Goal: Task Accomplishment & Management: Manage account settings

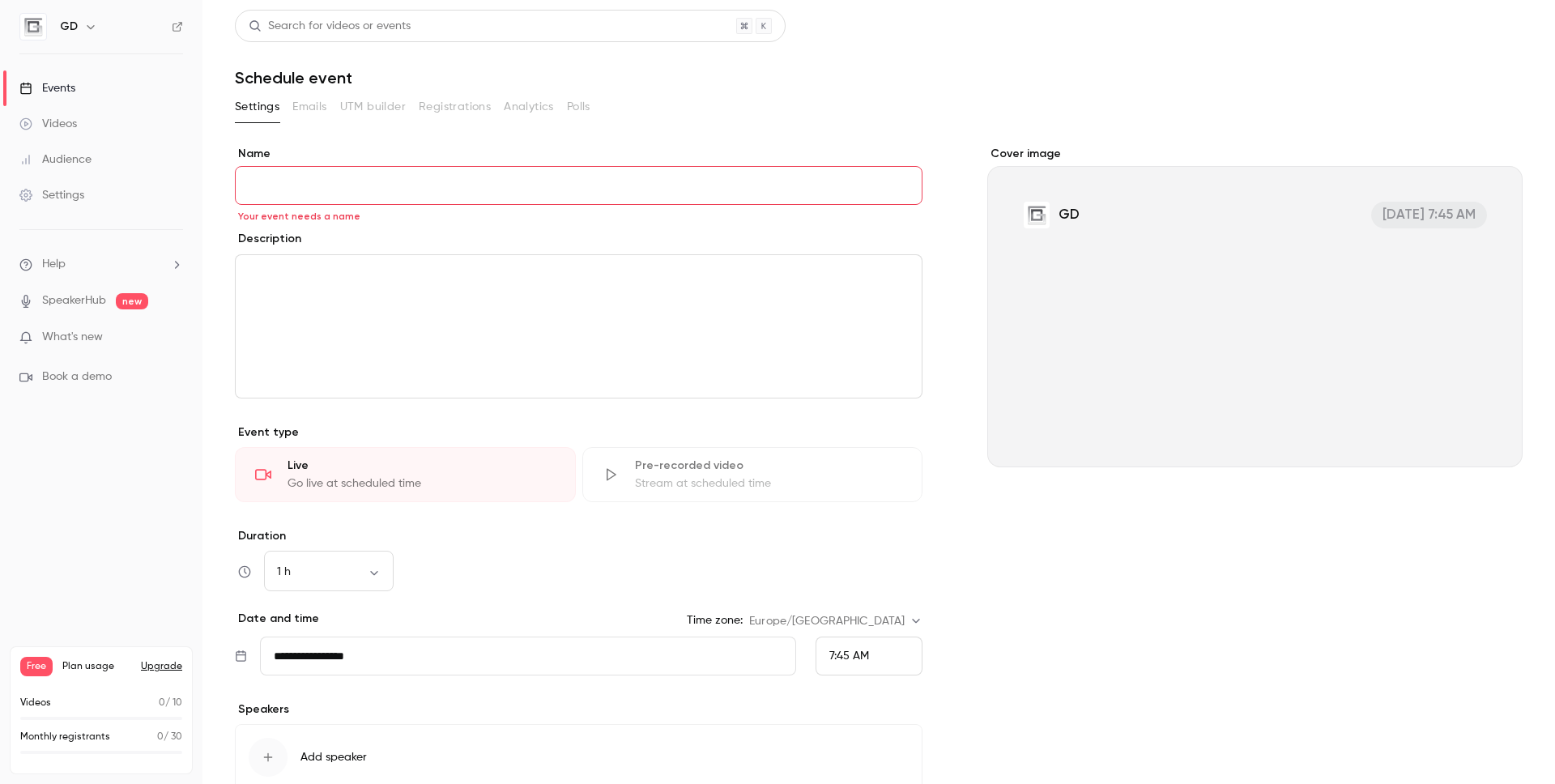
click at [72, 191] on div "Settings" at bounding box center [52, 195] width 65 height 16
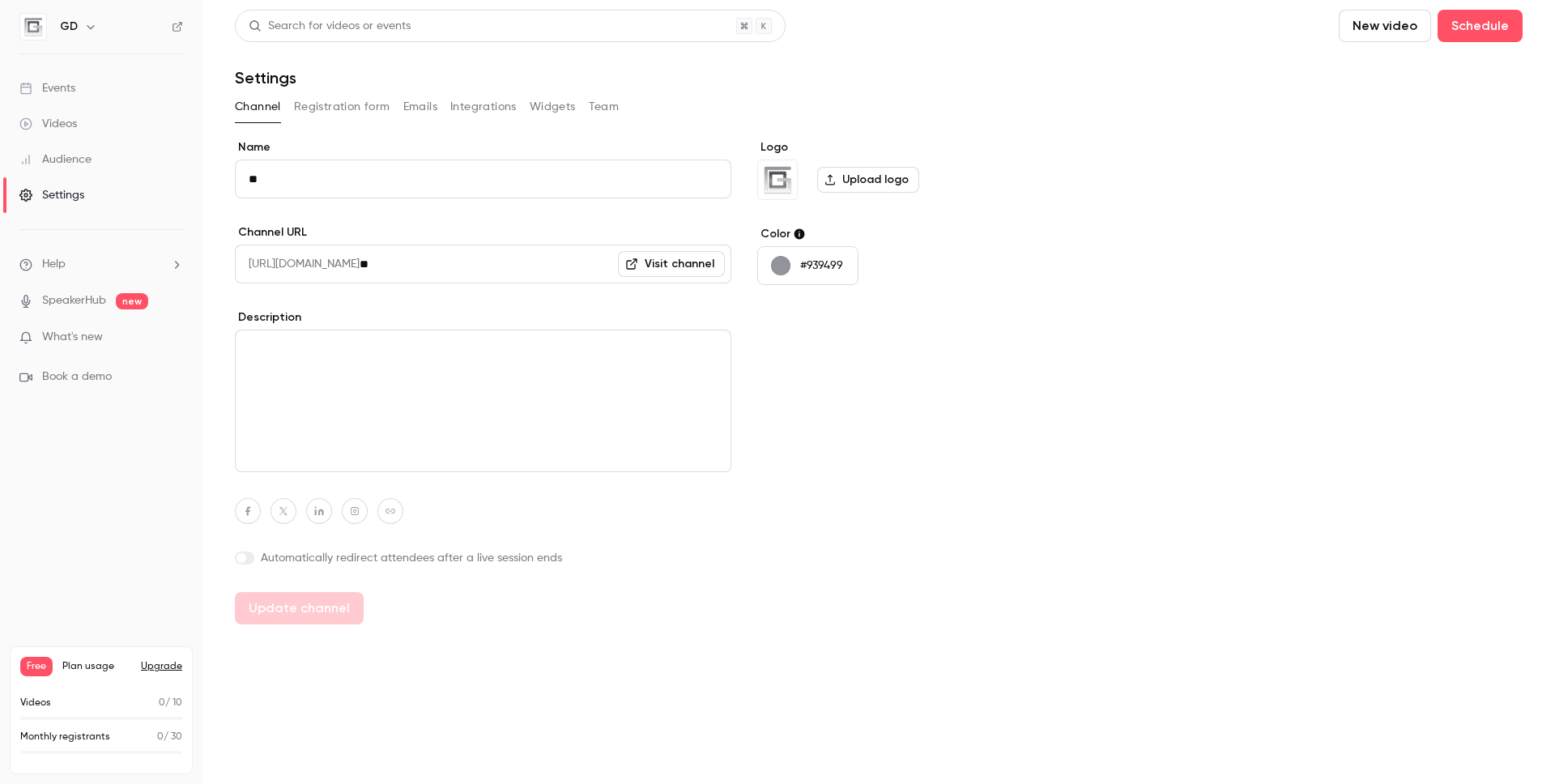
click at [74, 123] on div "Videos" at bounding box center [48, 123] width 57 height 16
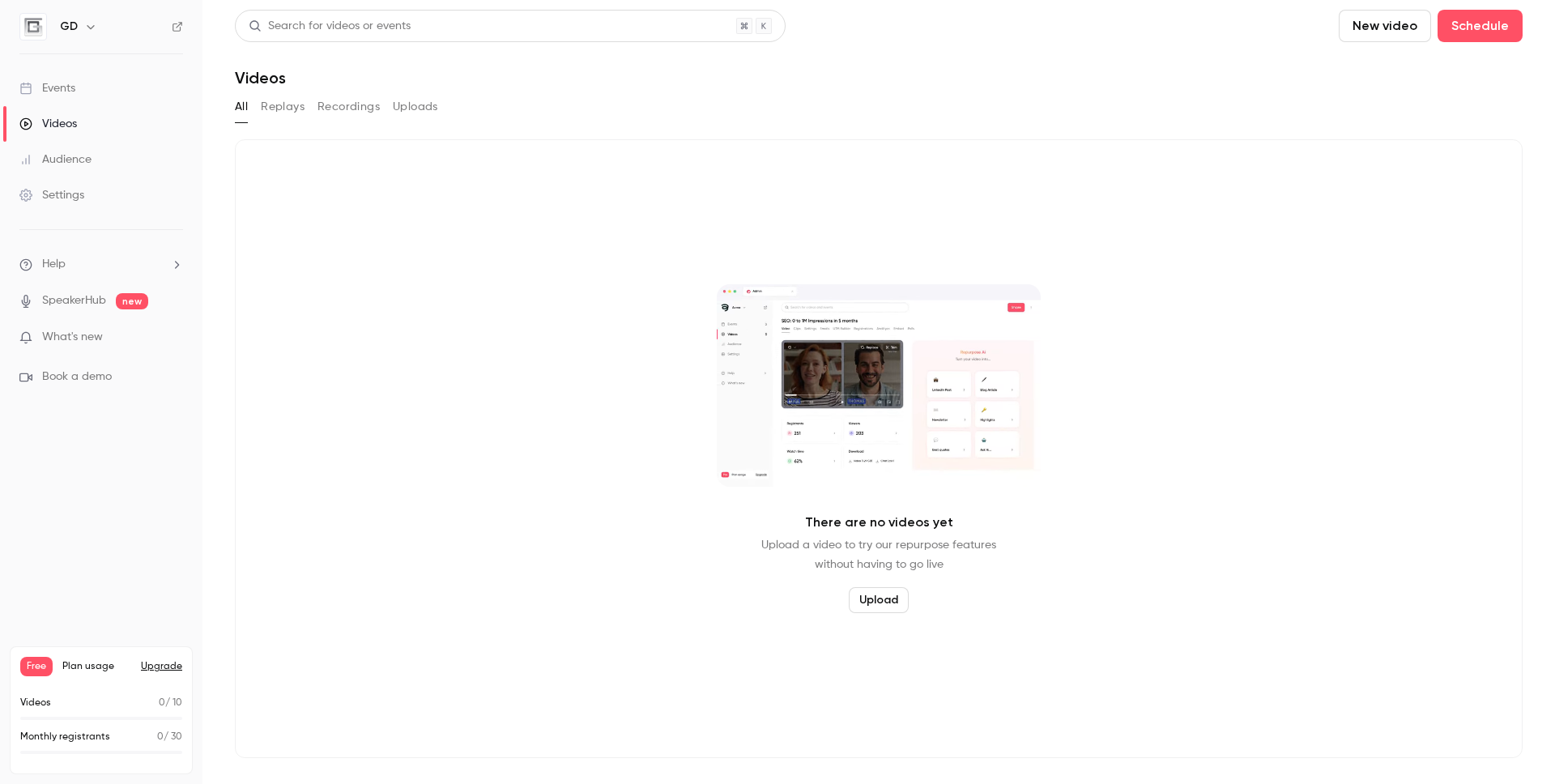
click at [77, 94] on link "Events" at bounding box center [101, 88] width 202 height 35
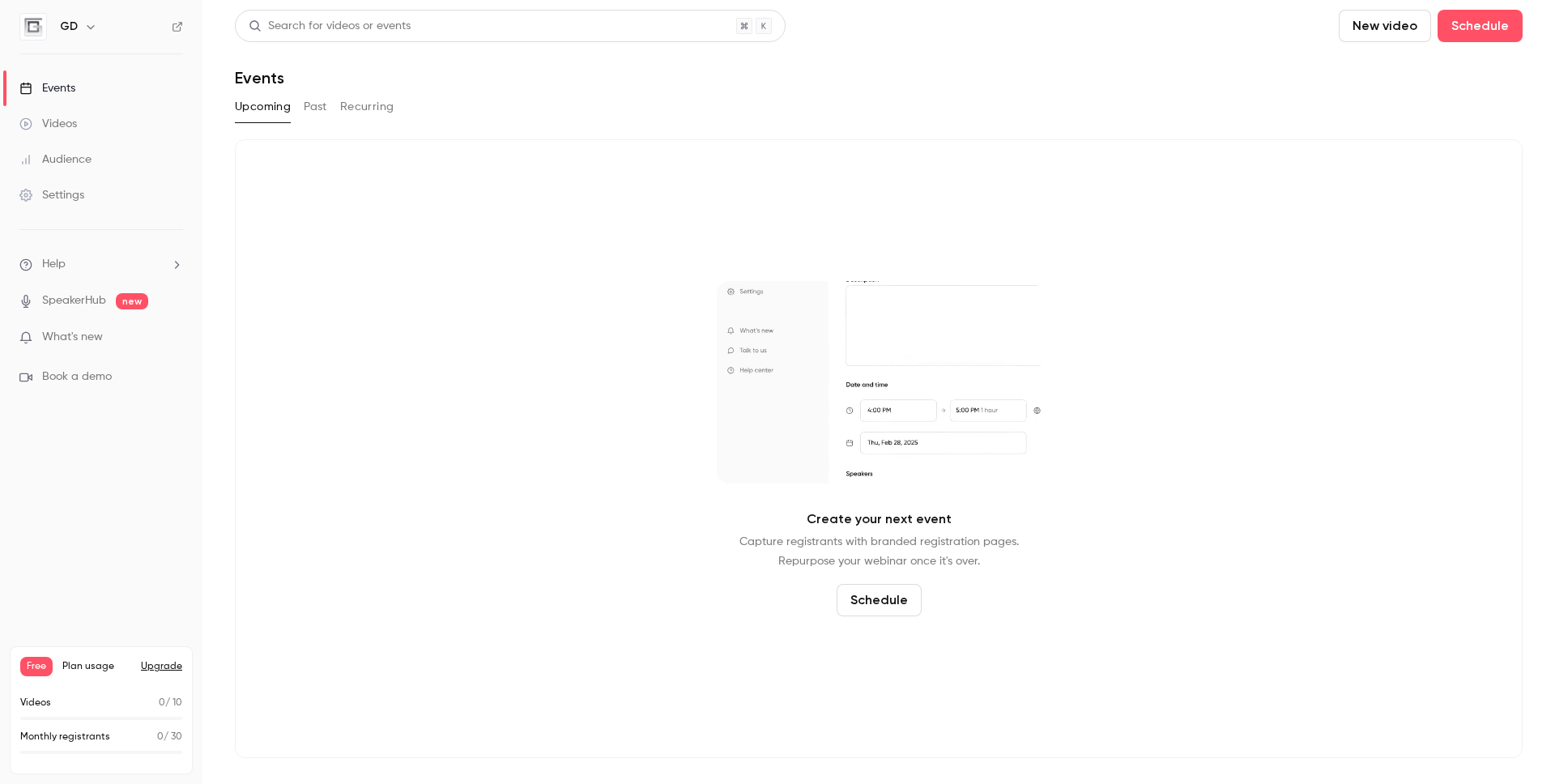
click at [360, 107] on button "Recurring" at bounding box center [367, 106] width 54 height 26
click at [318, 104] on button "Past" at bounding box center [315, 106] width 24 height 26
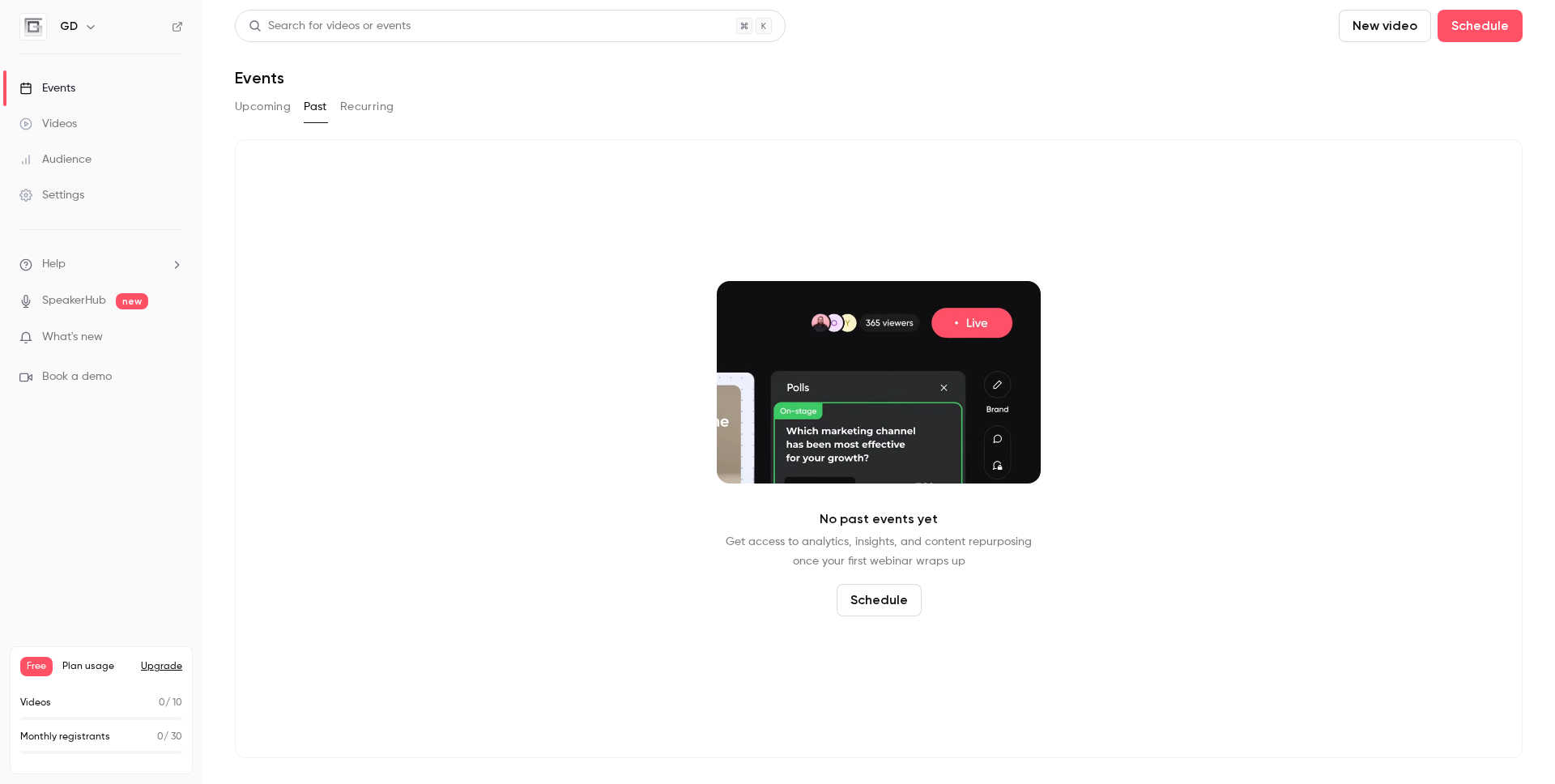
click at [269, 104] on button "Upcoming" at bounding box center [263, 106] width 56 height 26
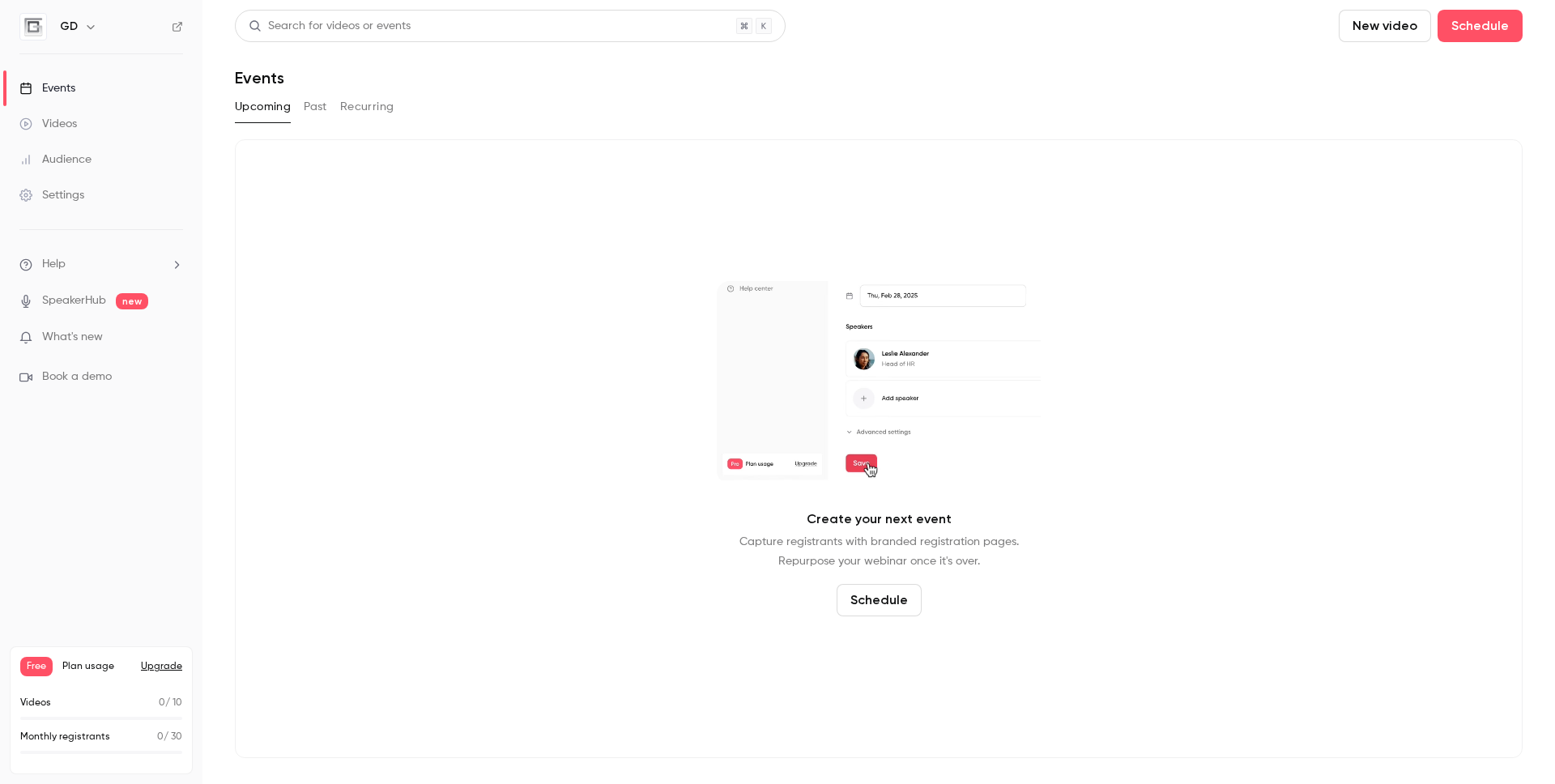
click at [1224, 32] on button "New video" at bounding box center [1385, 26] width 93 height 32
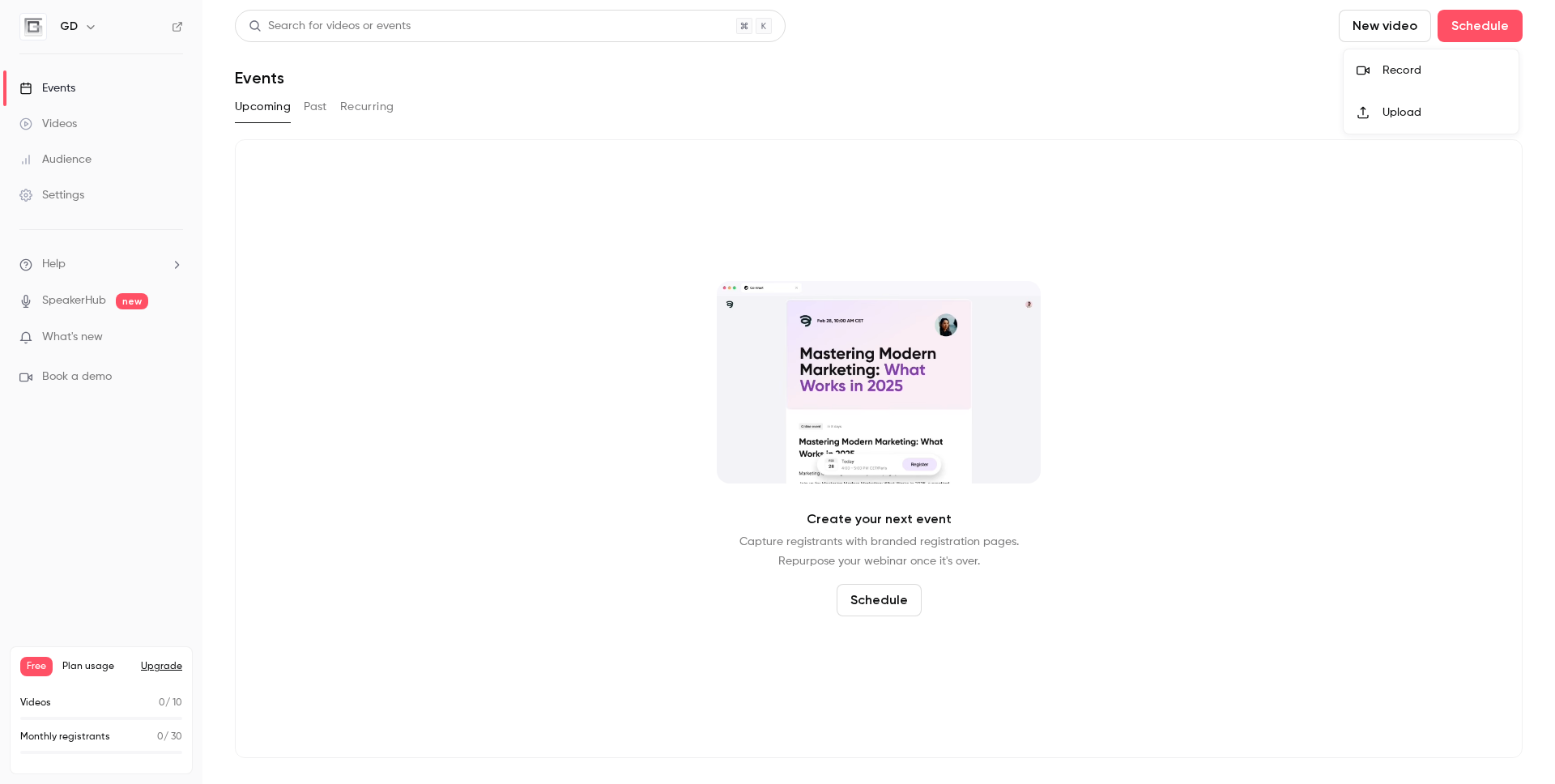
click at [1224, 107] on div "Upload" at bounding box center [1444, 112] width 123 height 16
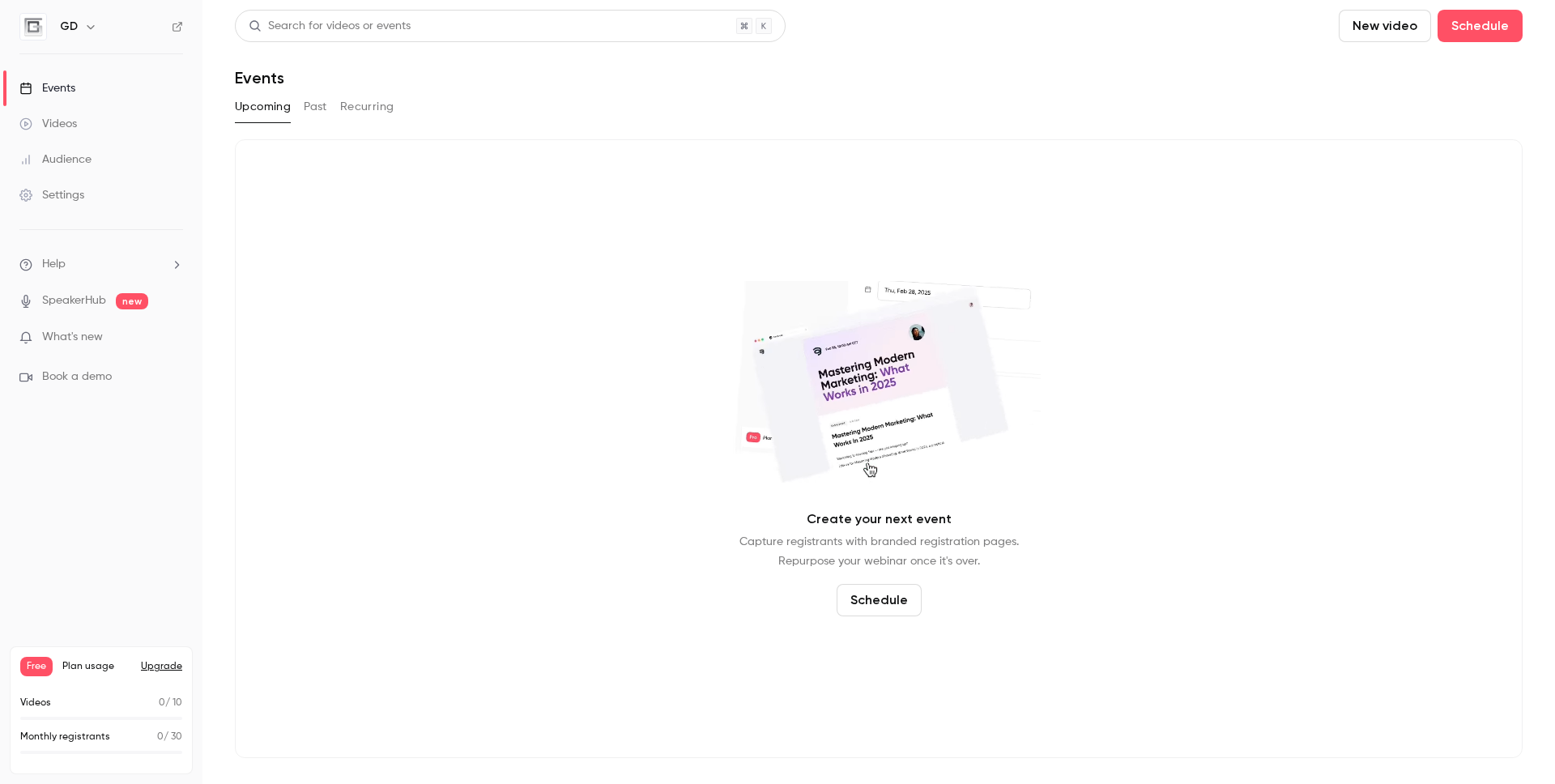
click at [59, 192] on div "Settings" at bounding box center [52, 195] width 65 height 16
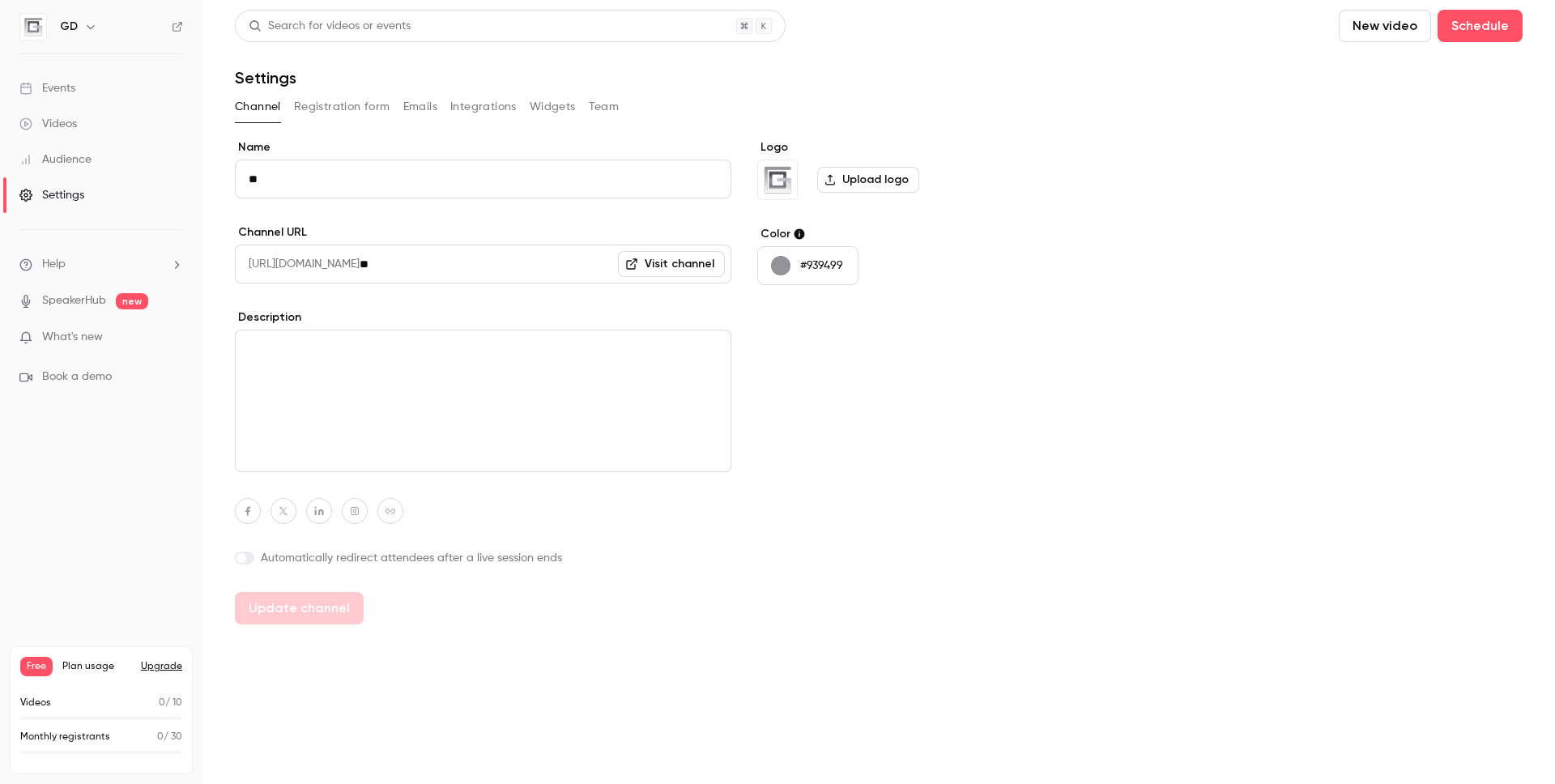
click at [356, 107] on button "Registration form" at bounding box center [342, 106] width 96 height 26
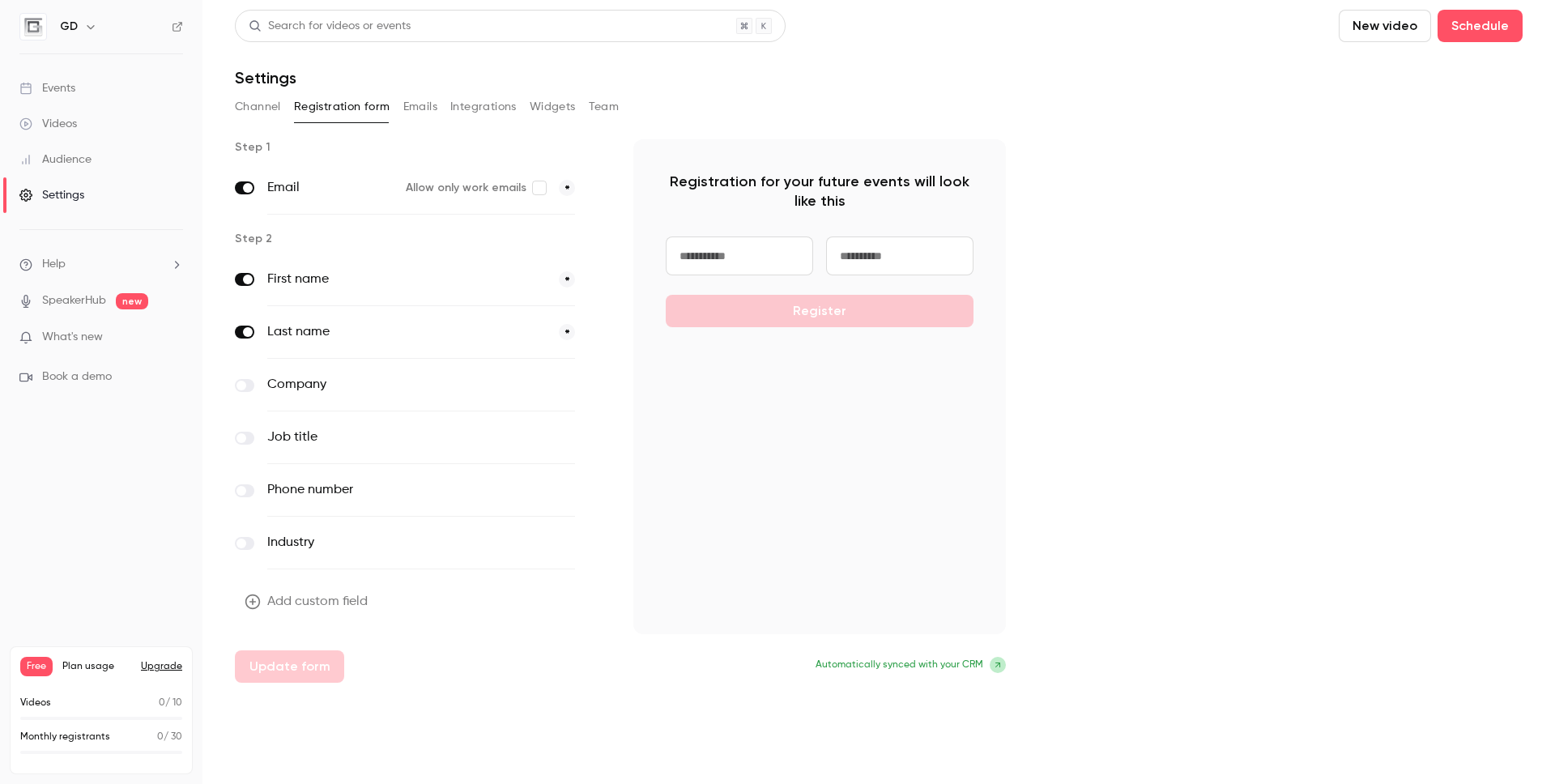
click at [312, 385] on label "Company" at bounding box center [388, 385] width 241 height 19
click at [597, 386] on icon "button" at bounding box center [598, 386] width 10 height 10
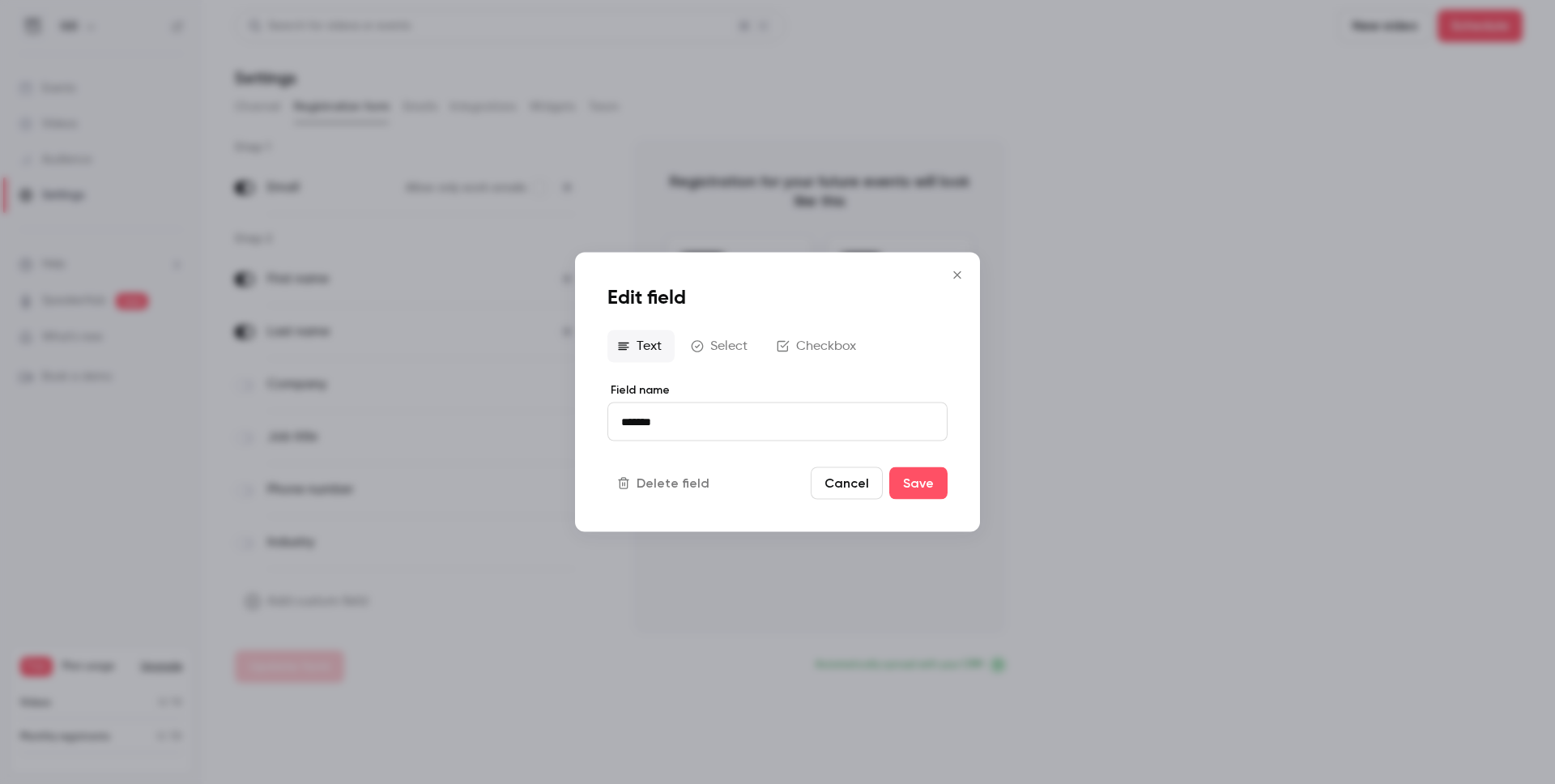
drag, startPoint x: 690, startPoint y: 425, endPoint x: 633, endPoint y: 424, distance: 57.0
click at [633, 424] on input "*******" at bounding box center [778, 421] width 340 height 39
click at [679, 426] on input "*******" at bounding box center [778, 421] width 340 height 39
click at [786, 344] on icon "button" at bounding box center [783, 347] width 13 height 13
click at [912, 482] on button "Save" at bounding box center [918, 484] width 58 height 32
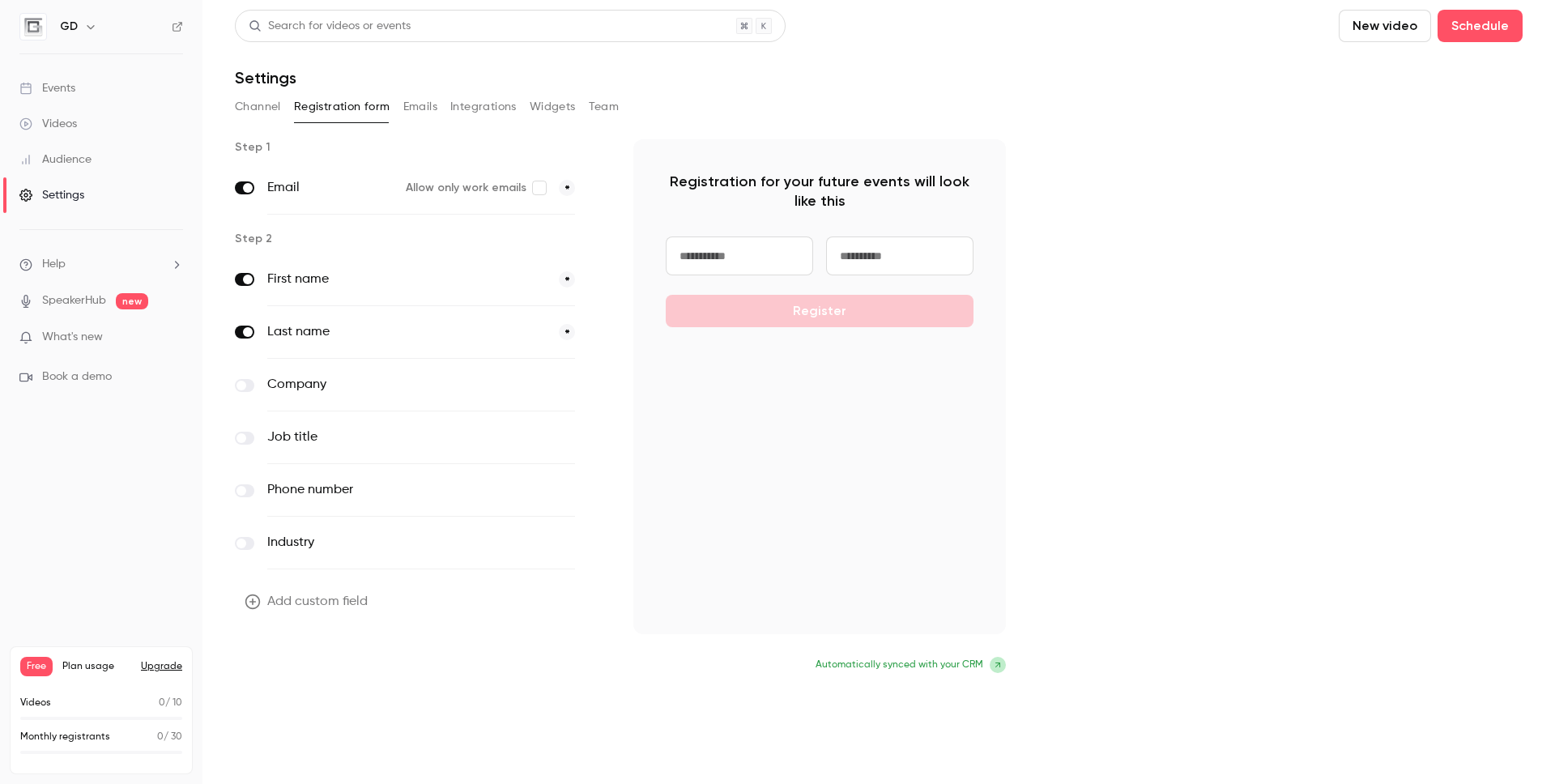
click at [323, 667] on button "Update form" at bounding box center [289, 667] width 109 height 32
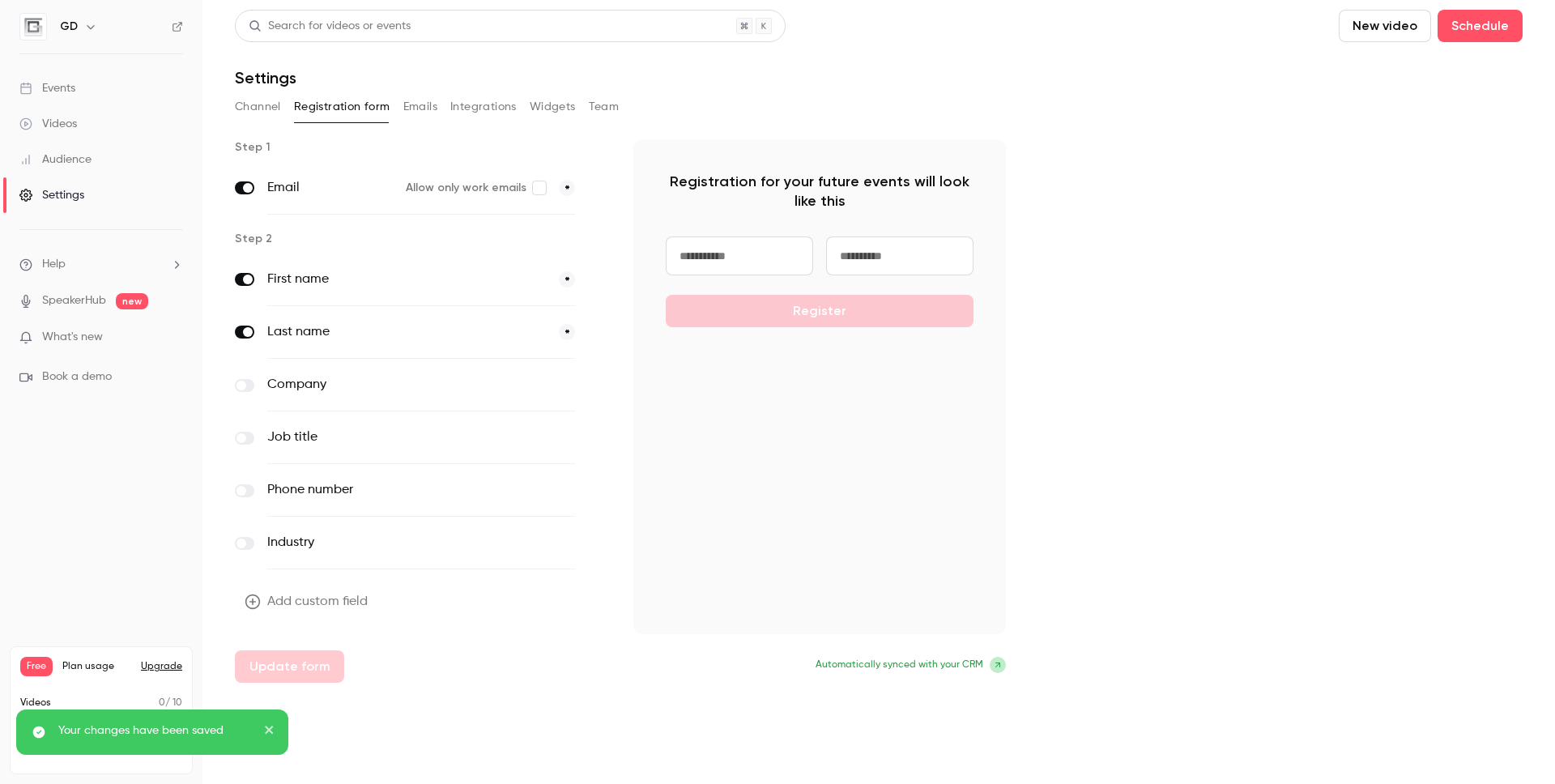
click at [249, 387] on label at bounding box center [245, 386] width 19 height 13
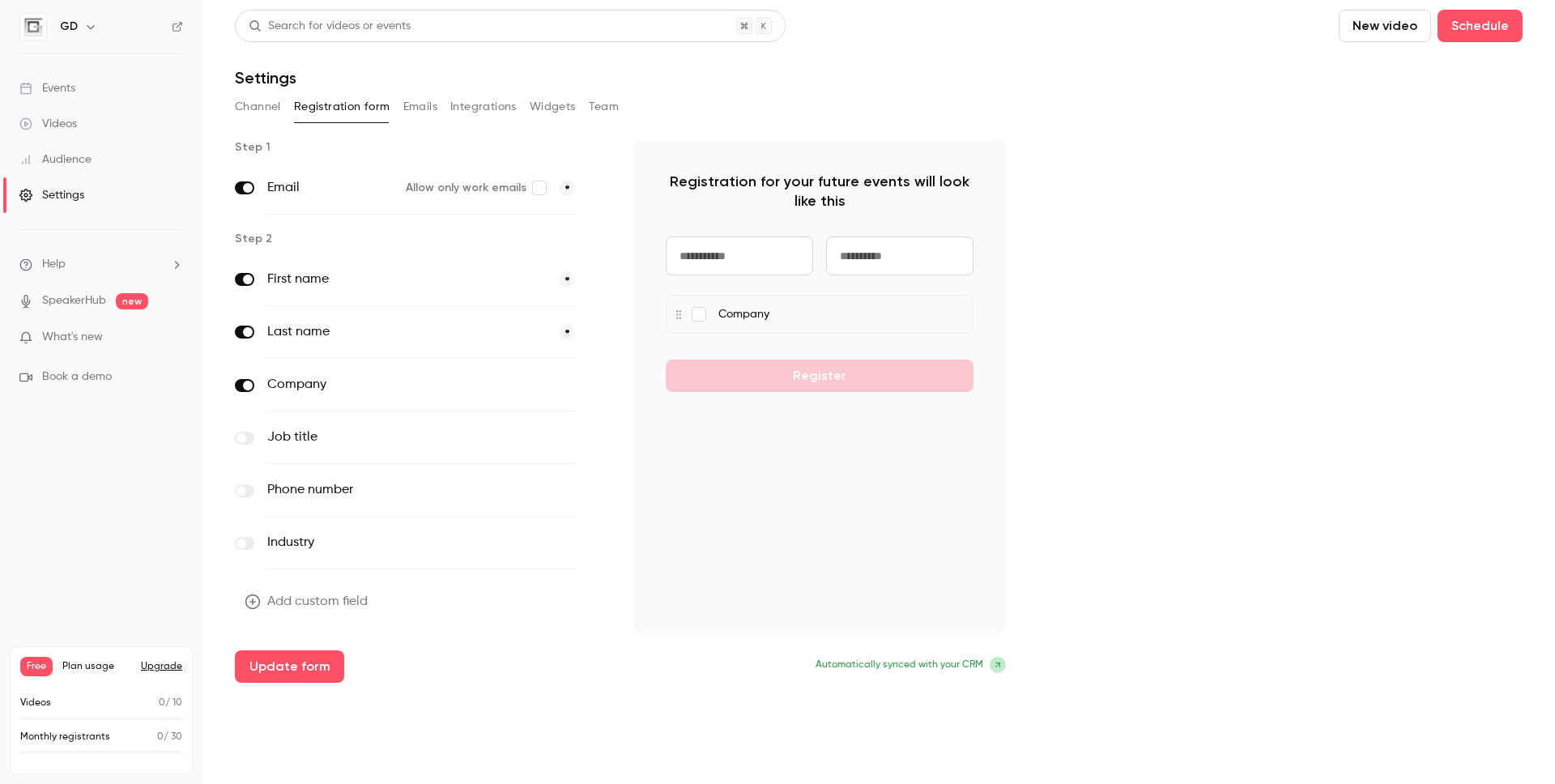
click at [994, 665] on icon at bounding box center [998, 665] width 10 height 10
click at [957, 662] on span "Automatically synced with your CRM" at bounding box center [900, 665] width 168 height 14
click at [998, 666] on icon at bounding box center [998, 665] width 10 height 10
click at [601, 542] on icon "button" at bounding box center [598, 543] width 10 height 10
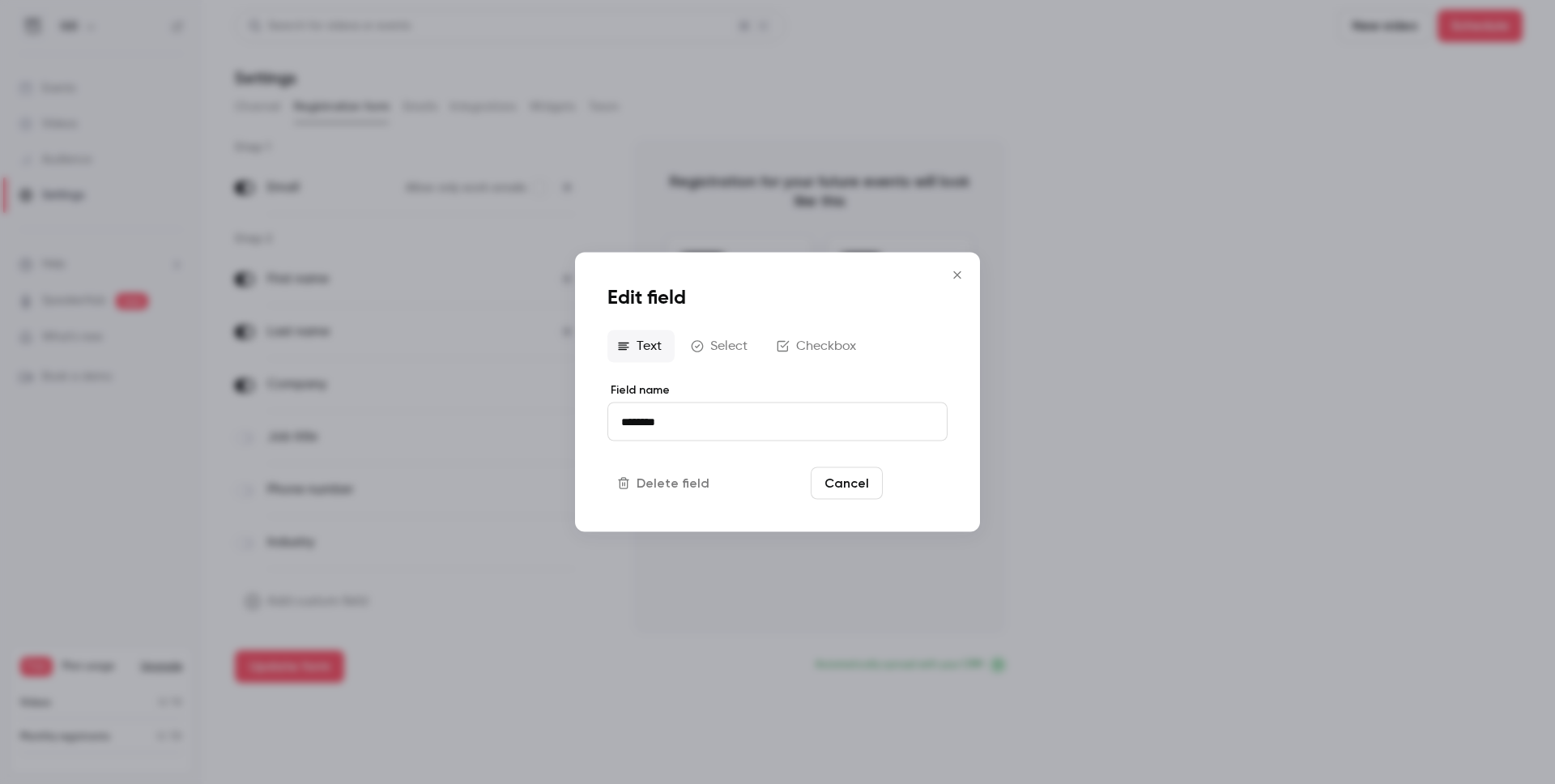
click at [917, 483] on button "Save" at bounding box center [918, 483] width 58 height 32
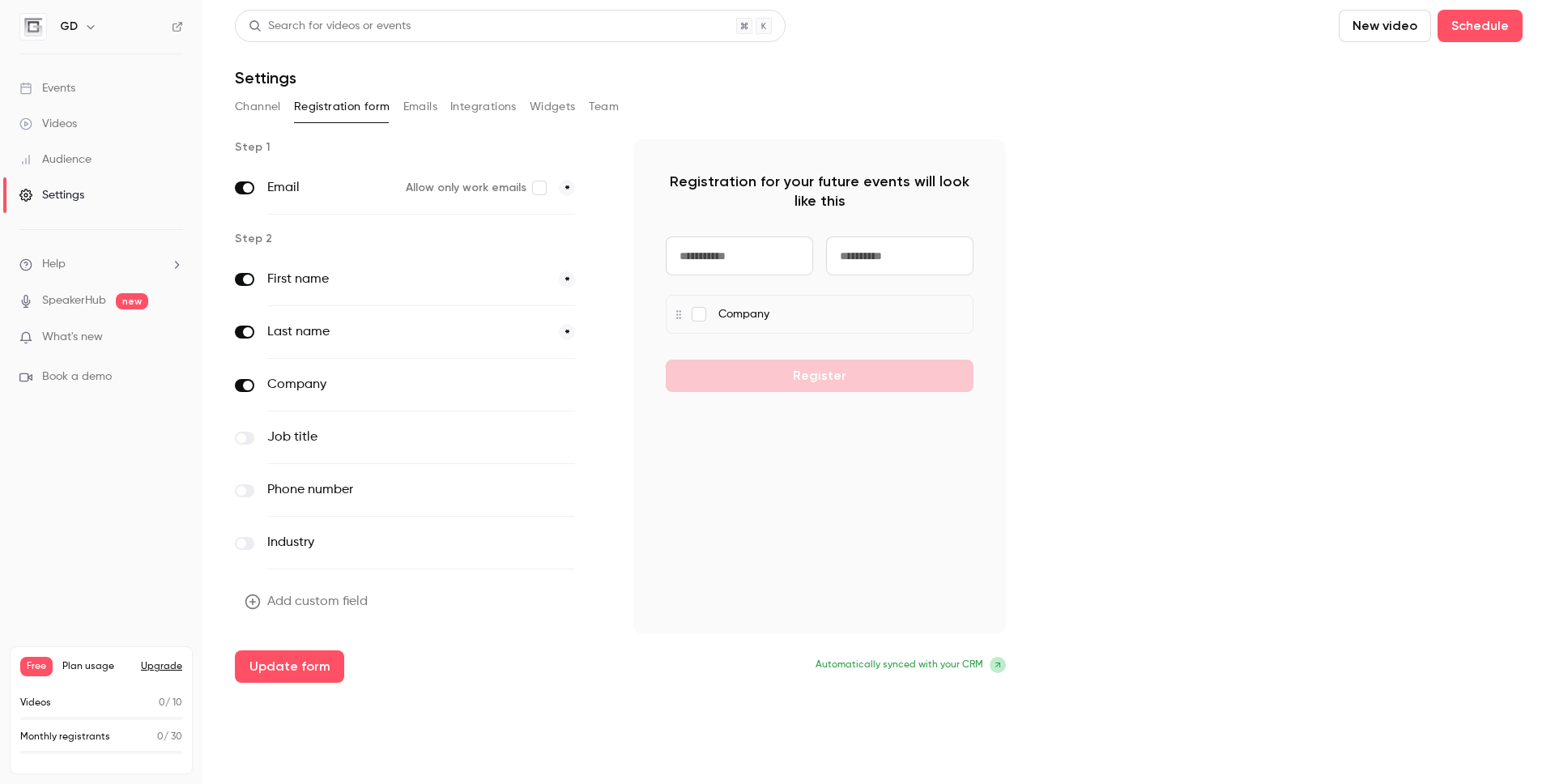
click at [288, 539] on label "Industry" at bounding box center [388, 542] width 241 height 19
click at [285, 540] on label "Industry" at bounding box center [388, 542] width 241 height 19
click at [246, 541] on label at bounding box center [245, 543] width 19 height 13
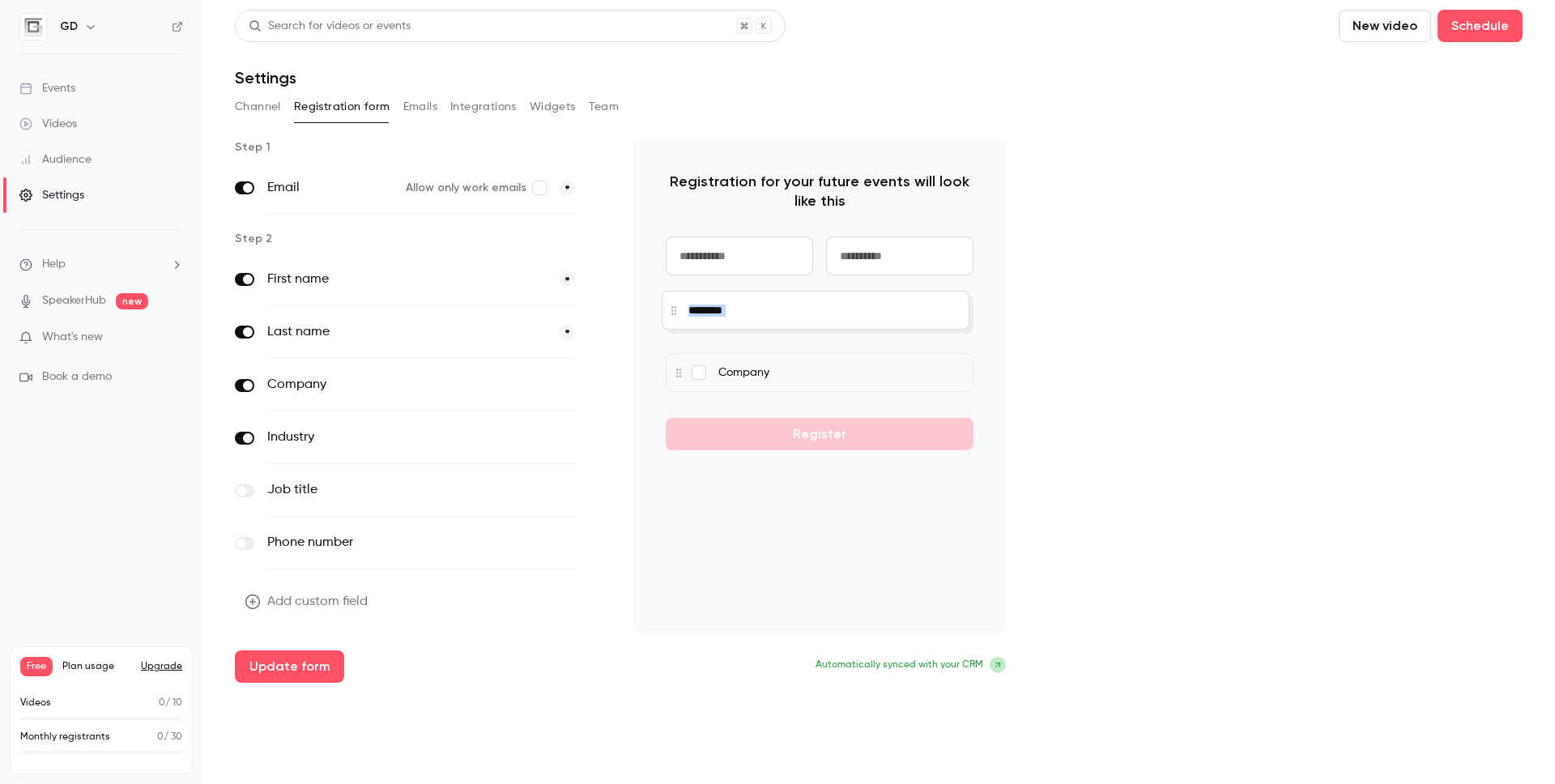
drag, startPoint x: 679, startPoint y: 373, endPoint x: 674, endPoint y: 309, distance: 64.2
click at [674, 309] on div at bounding box center [816, 309] width 308 height 39
drag, startPoint x: 675, startPoint y: 315, endPoint x: 679, endPoint y: 373, distance: 58.1
click at [679, 373] on div at bounding box center [823, 362] width 308 height 39
click at [246, 183] on span at bounding box center [247, 188] width 10 height 10
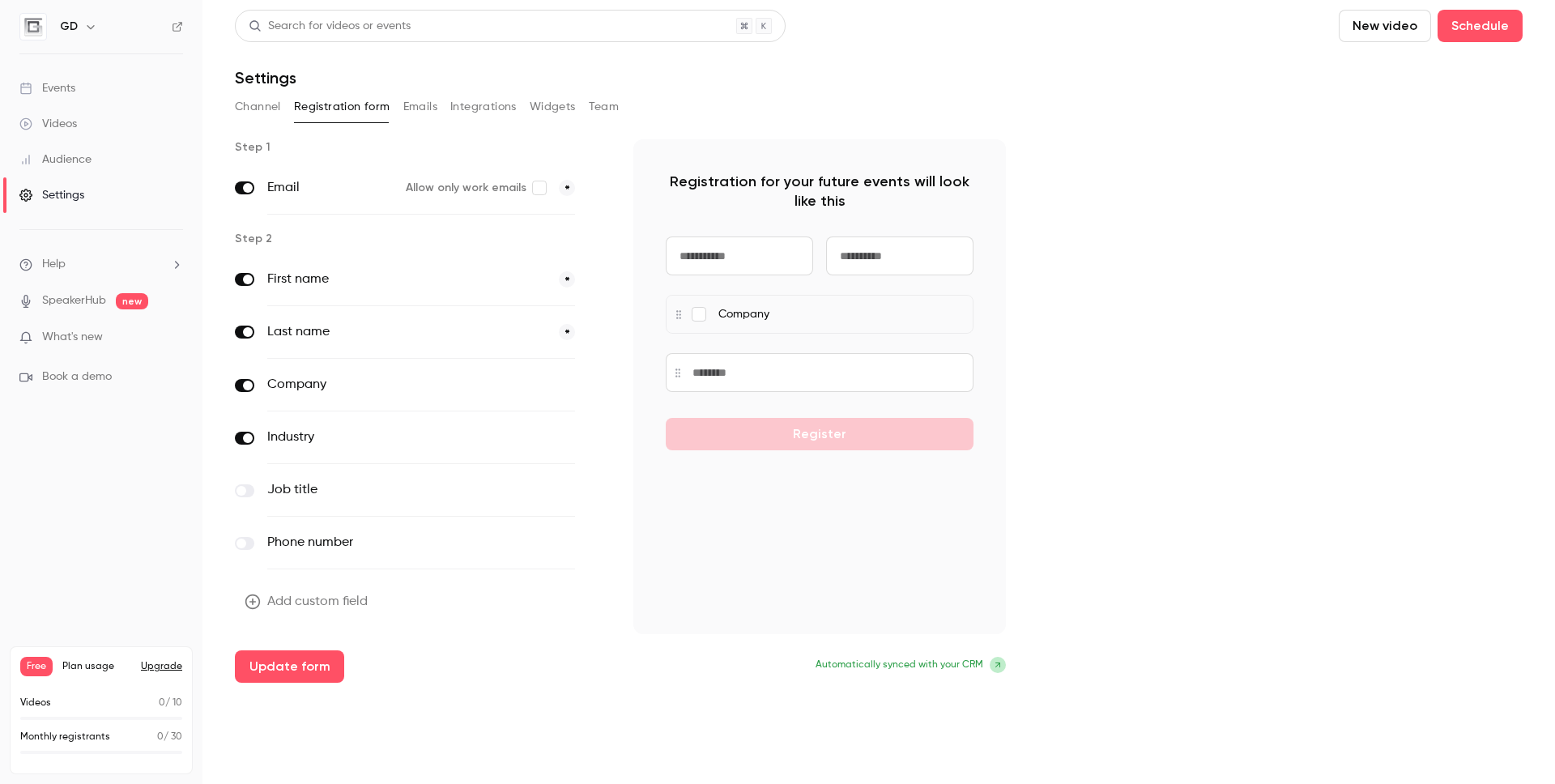
click at [247, 187] on span at bounding box center [247, 188] width 10 height 10
click at [248, 436] on span at bounding box center [247, 438] width 10 height 10
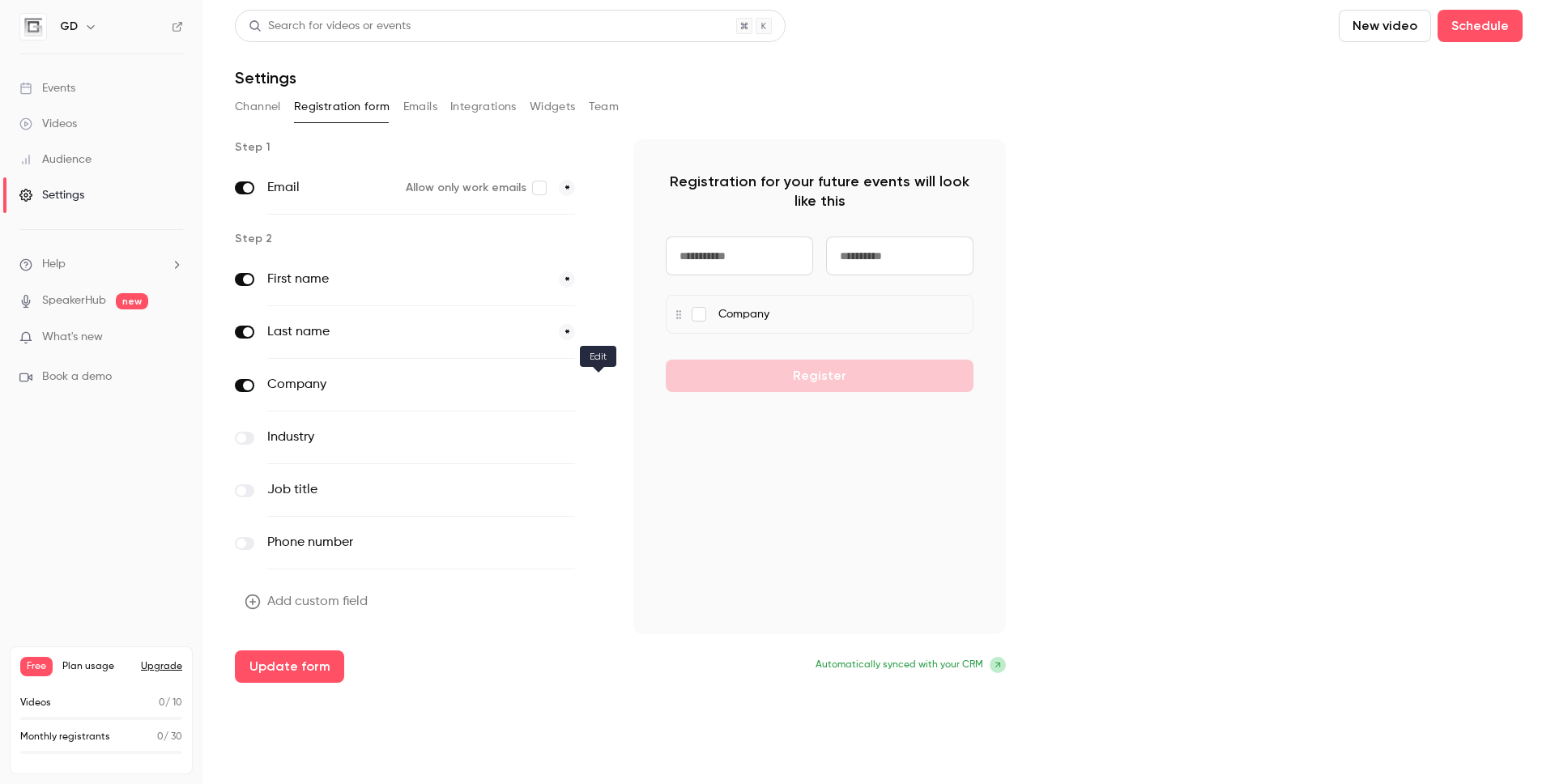
click at [598, 385] on icon "button" at bounding box center [598, 386] width 10 height 10
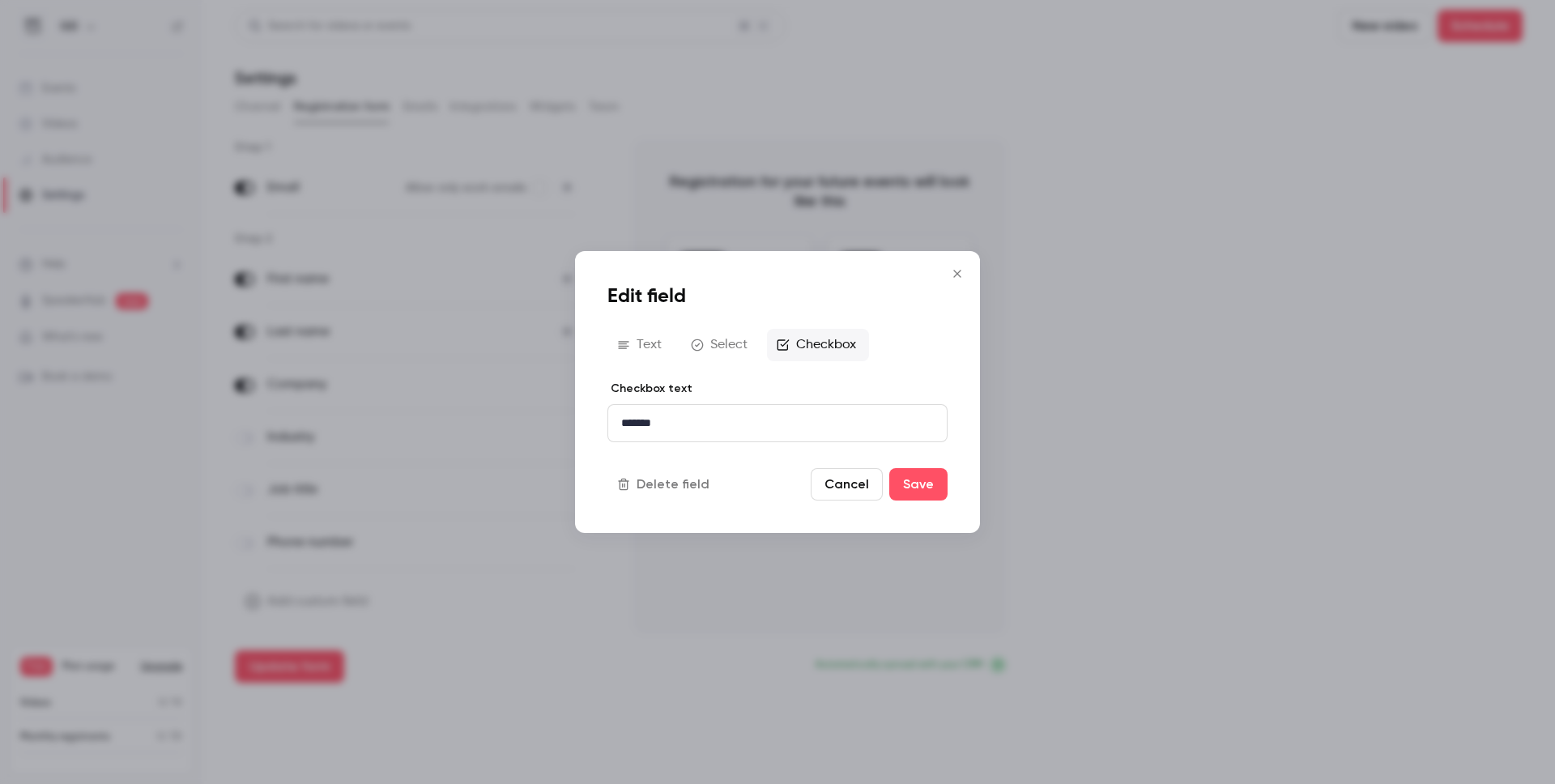
click at [780, 344] on icon "button" at bounding box center [783, 345] width 13 height 13
click at [651, 341] on button "Text" at bounding box center [641, 345] width 67 height 32
type input "*******"
click at [908, 477] on button "Save" at bounding box center [918, 483] width 58 height 32
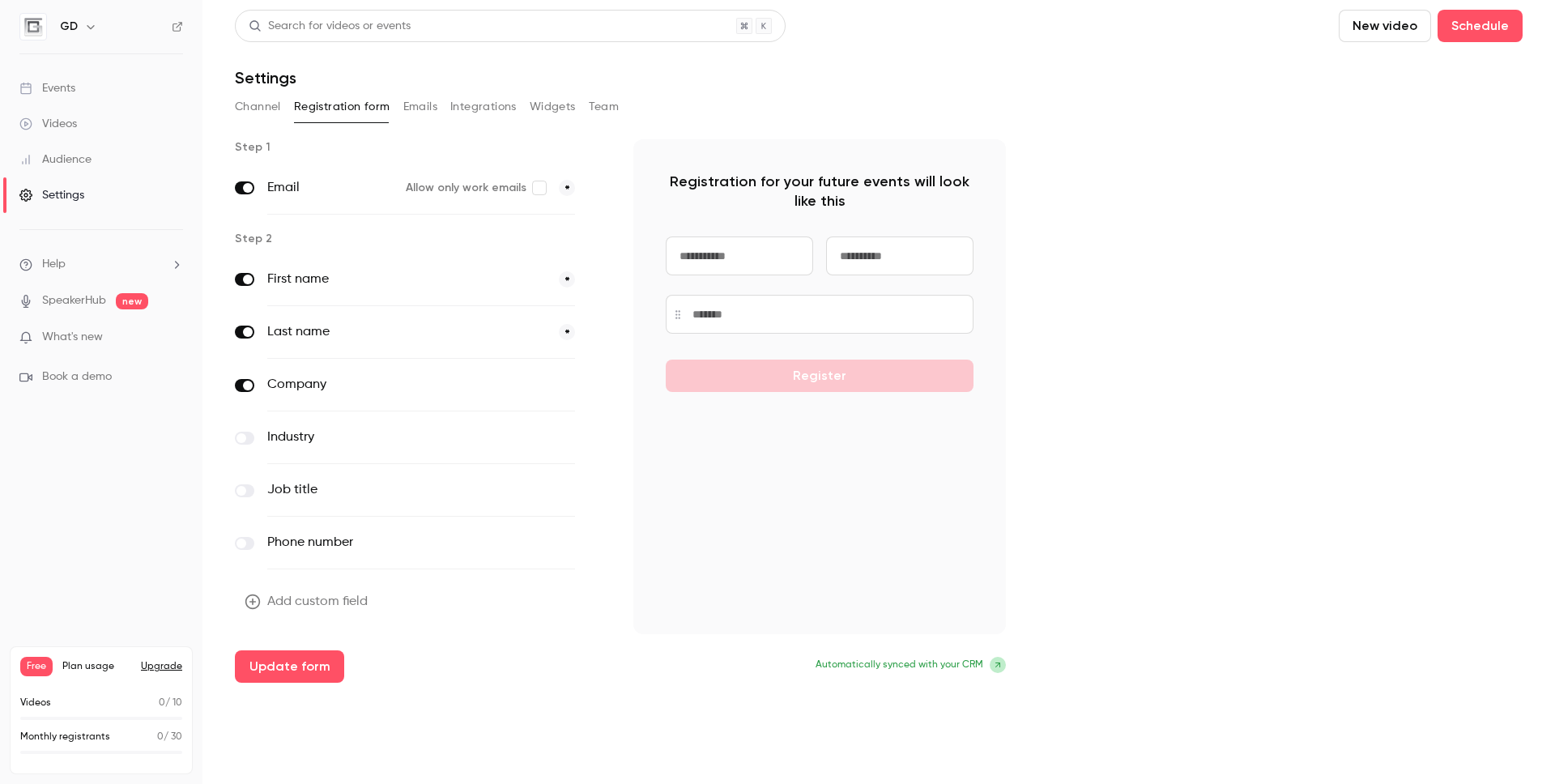
click at [557, 383] on button "optional" at bounding box center [547, 384] width 54 height 16
click at [566, 384] on button "*" at bounding box center [566, 384] width 16 height 16
click at [568, 328] on span "*" at bounding box center [566, 331] width 16 height 16
click at [567, 386] on button "optional" at bounding box center [547, 384] width 54 height 16
click at [427, 108] on button "Emails" at bounding box center [420, 106] width 34 height 26
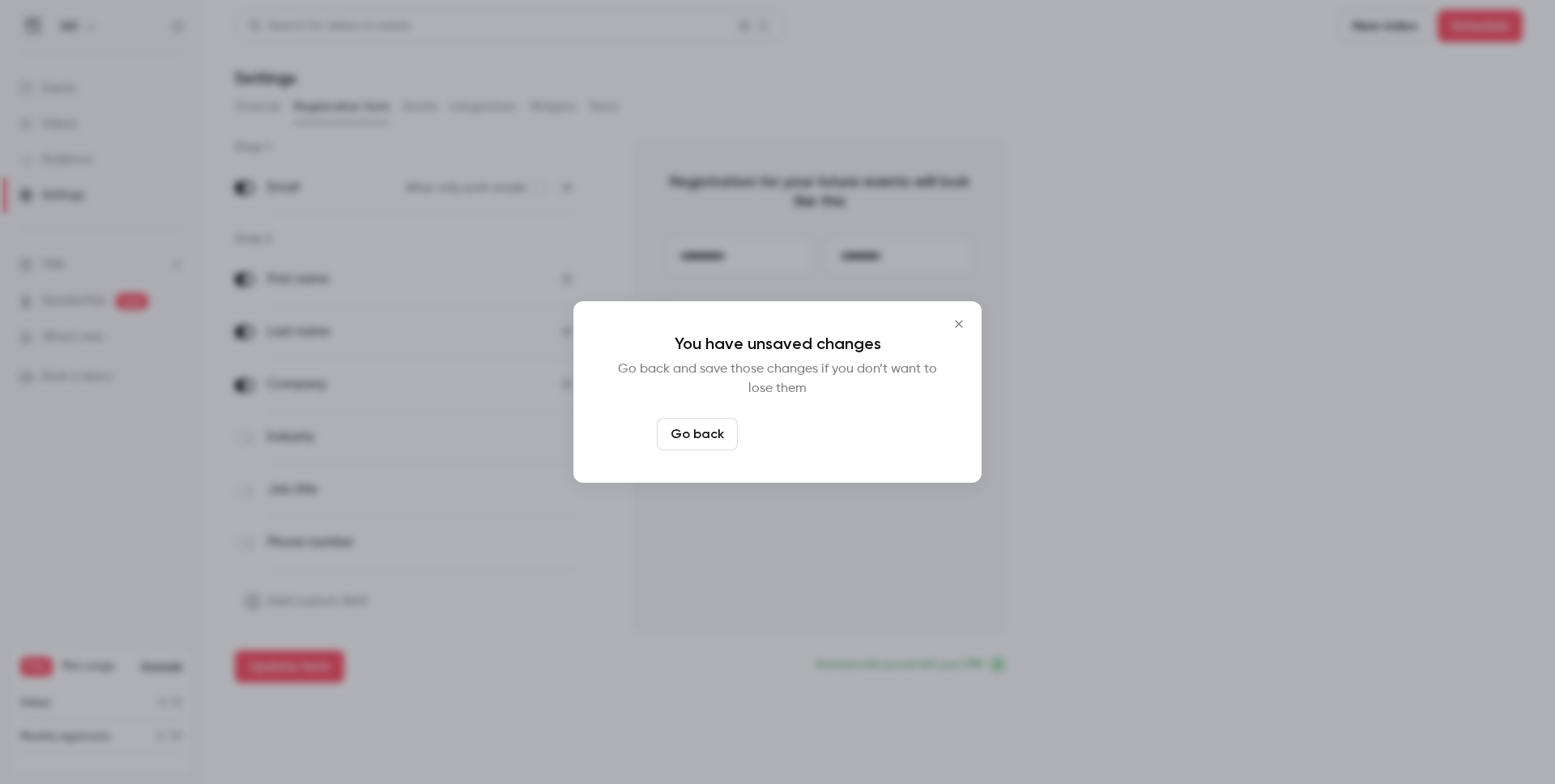
click at [786, 440] on button "Leave page anyway" at bounding box center [820, 434] width 154 height 32
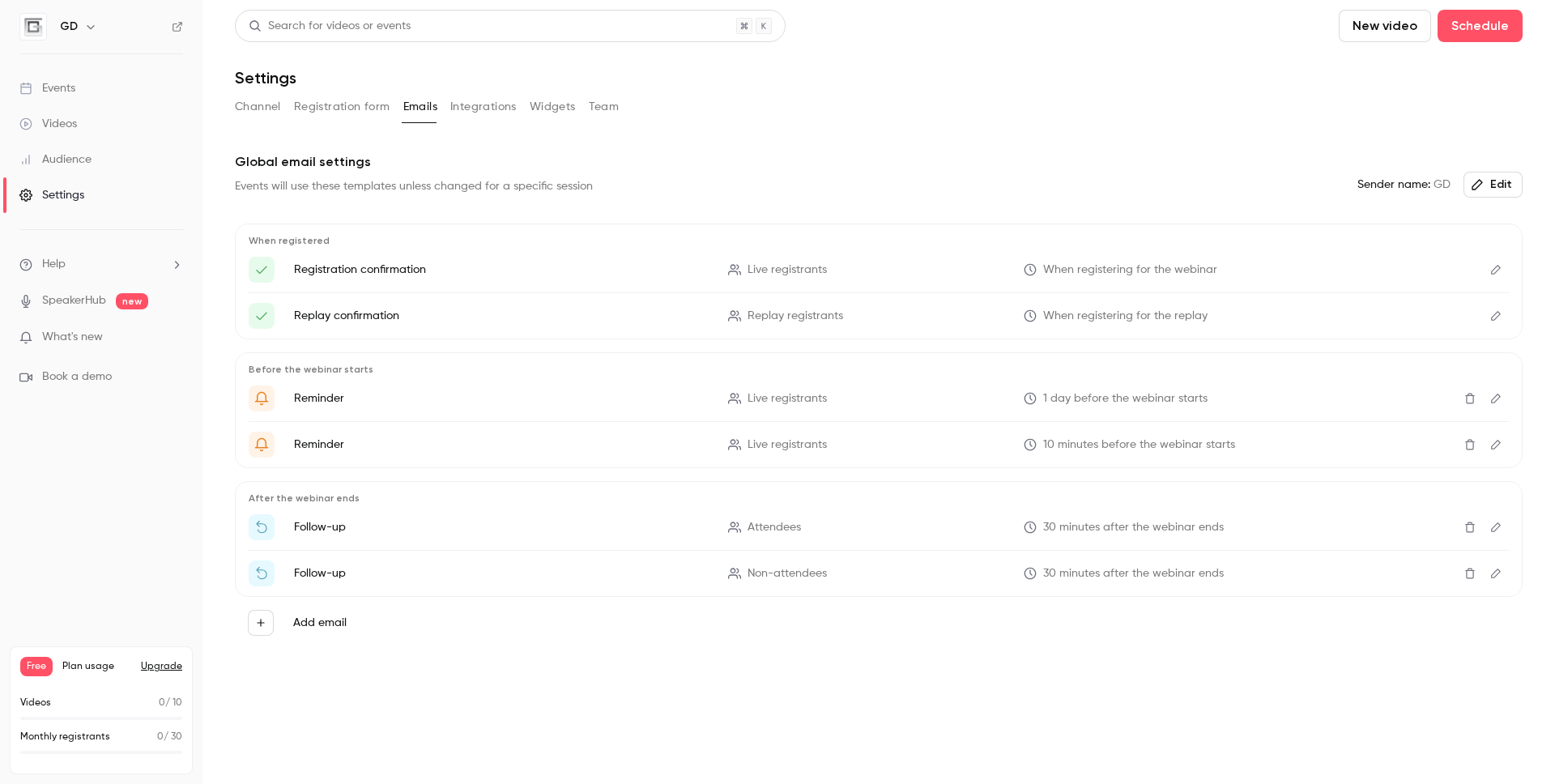
click at [486, 105] on button "Integrations" at bounding box center [483, 106] width 67 height 26
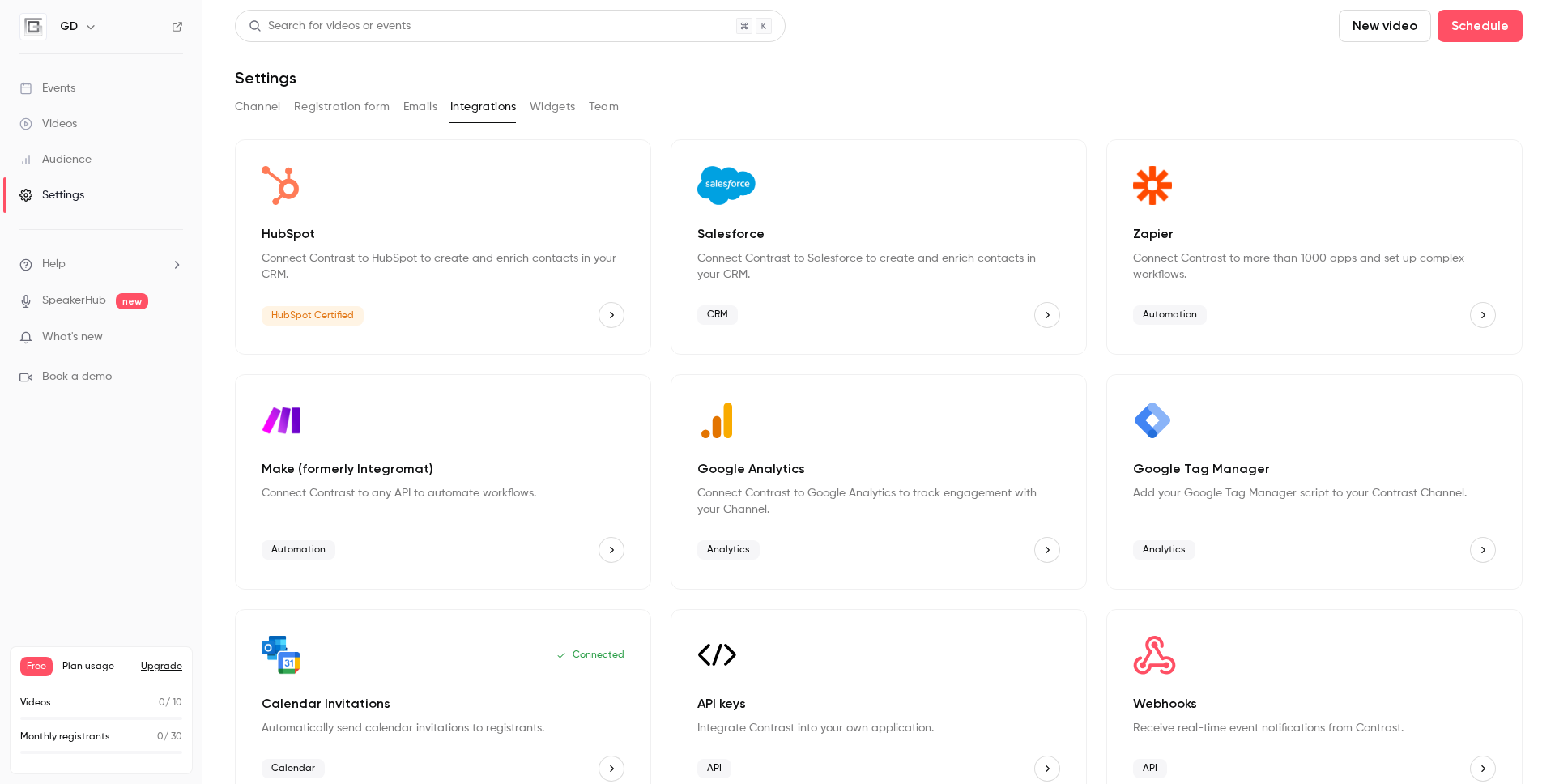
click at [540, 106] on button "Widgets" at bounding box center [553, 106] width 46 height 26
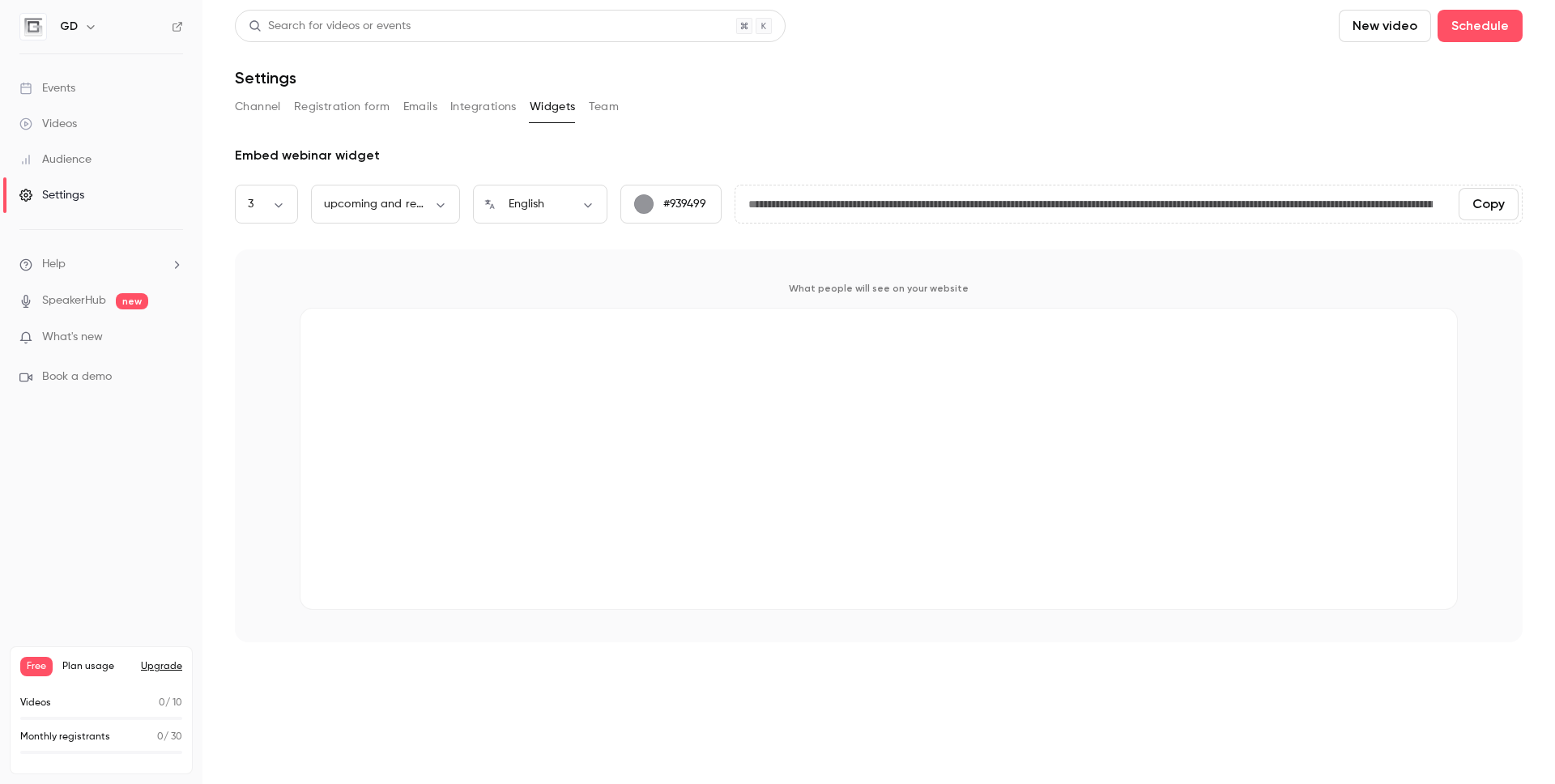
click at [594, 104] on button "Team" at bounding box center [604, 106] width 31 height 26
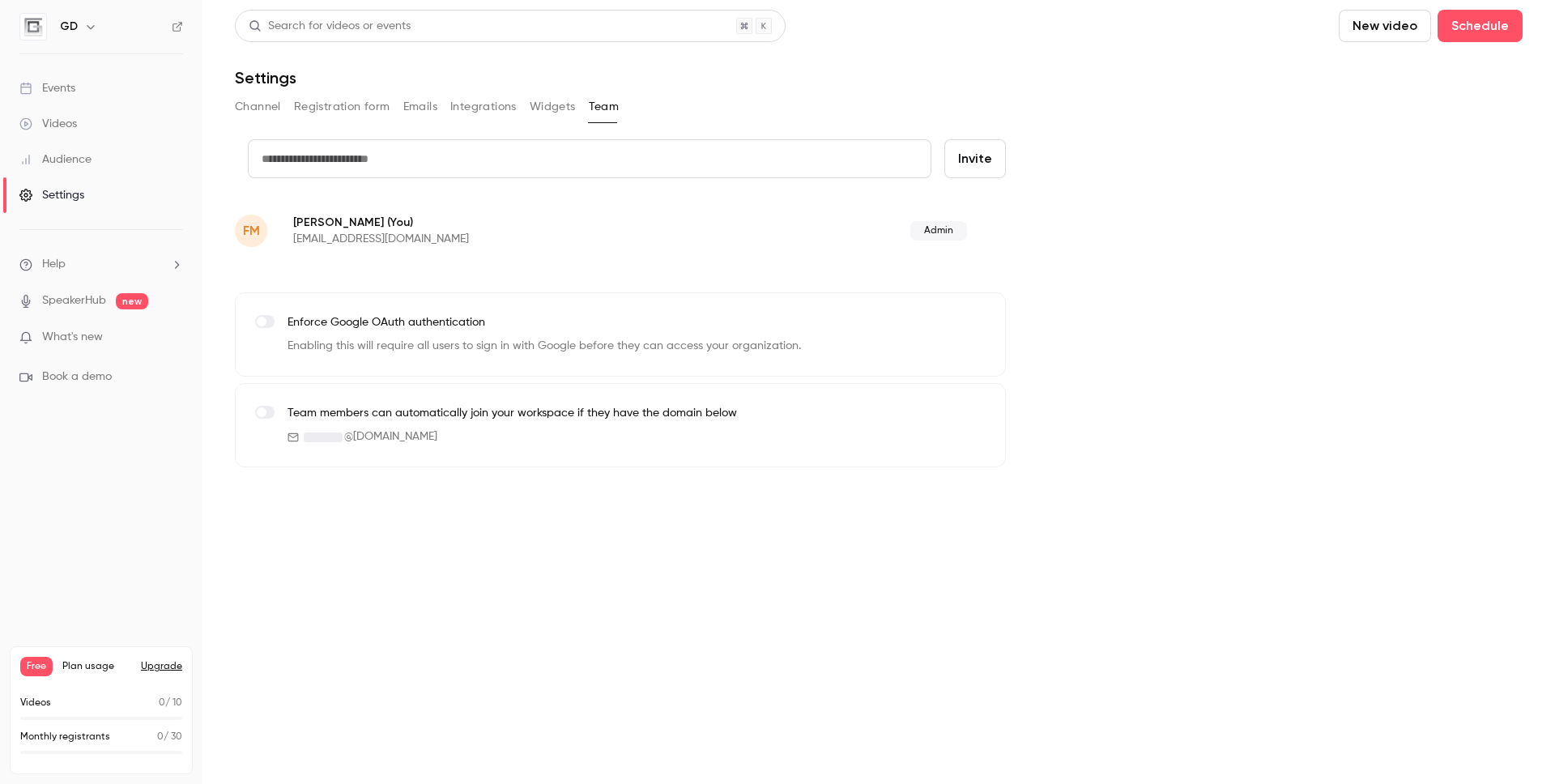
click at [264, 413] on span at bounding box center [262, 413] width 10 height 10
click at [266, 410] on span at bounding box center [268, 413] width 10 height 10
click at [256, 105] on button "Channel" at bounding box center [258, 106] width 46 height 26
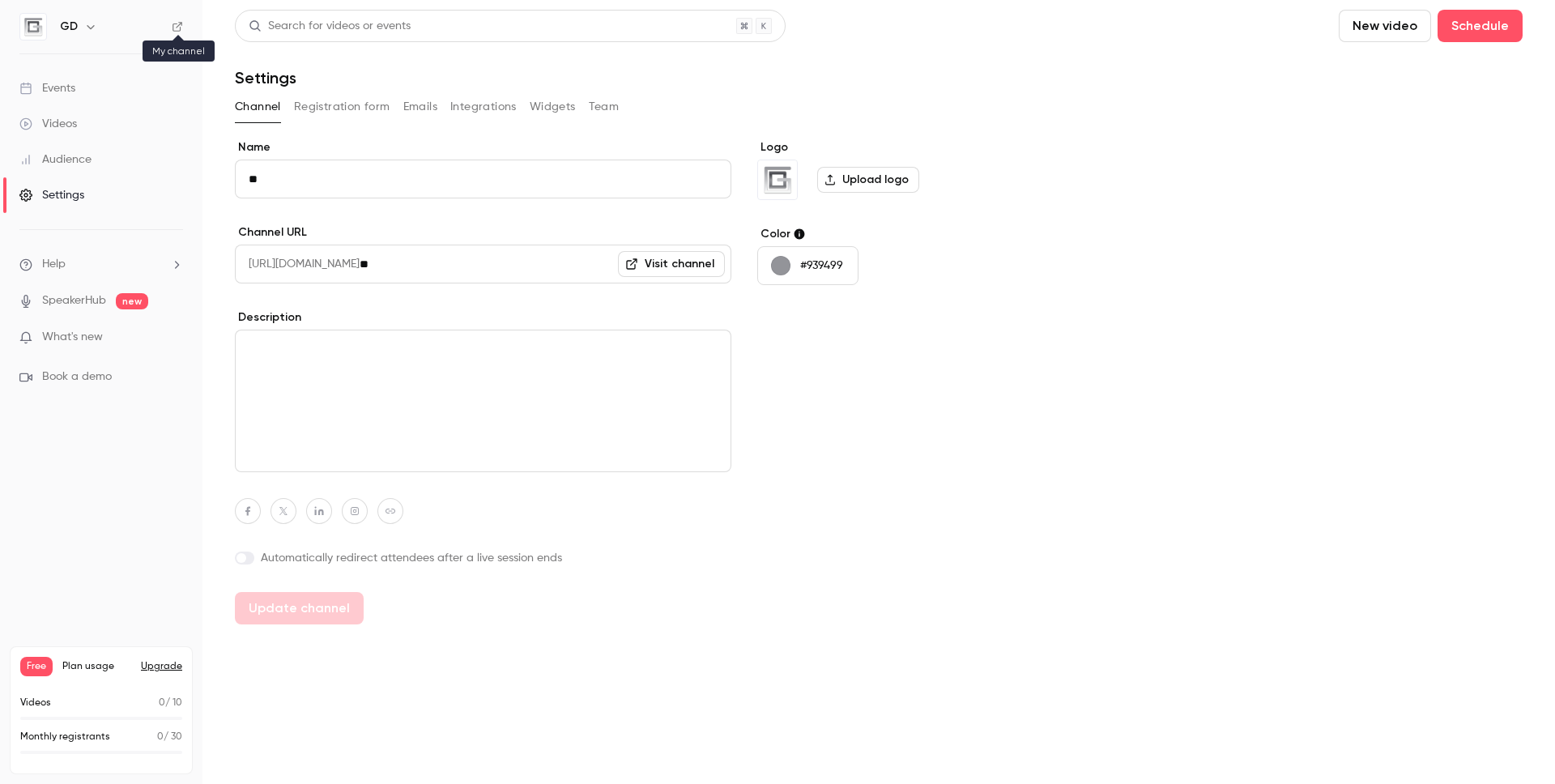
click at [177, 28] on icon at bounding box center [178, 27] width 11 height 11
click at [89, 28] on icon "button" at bounding box center [91, 27] width 13 height 13
click at [117, 457] on div at bounding box center [778, 392] width 1555 height 784
click at [88, 336] on span "What's new" at bounding box center [73, 337] width 61 height 17
click at [1165, 191] on div at bounding box center [778, 392] width 1555 height 784
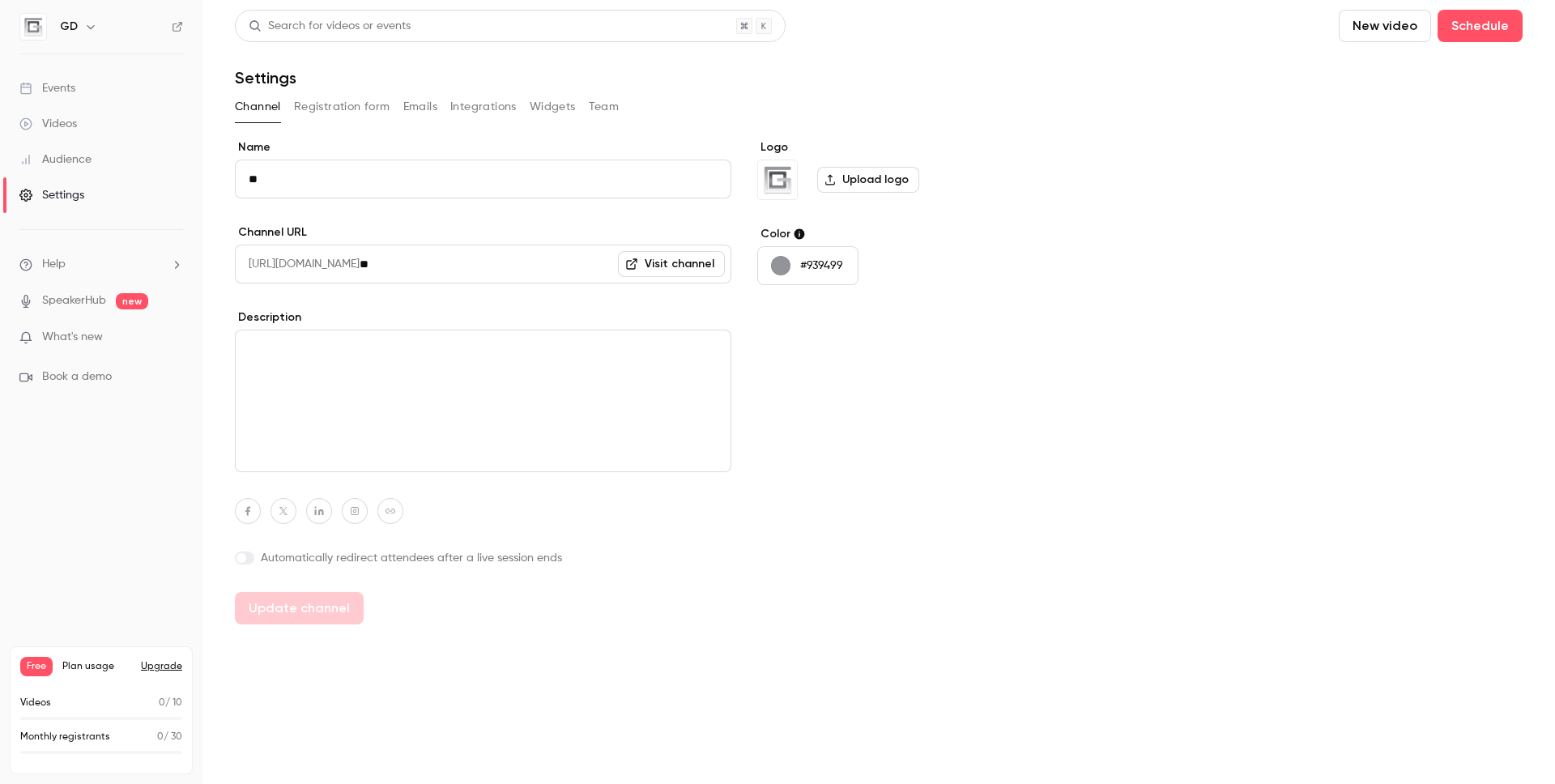
click at [85, 299] on link "SpeakerHub" at bounding box center [74, 301] width 64 height 17
click at [58, 264] on span "Help" at bounding box center [53, 265] width 24 height 17
click at [130, 264] on div at bounding box center [778, 392] width 1555 height 784
click at [60, 265] on span "Help" at bounding box center [53, 265] width 24 height 17
click at [59, 155] on div at bounding box center [778, 392] width 1555 height 784
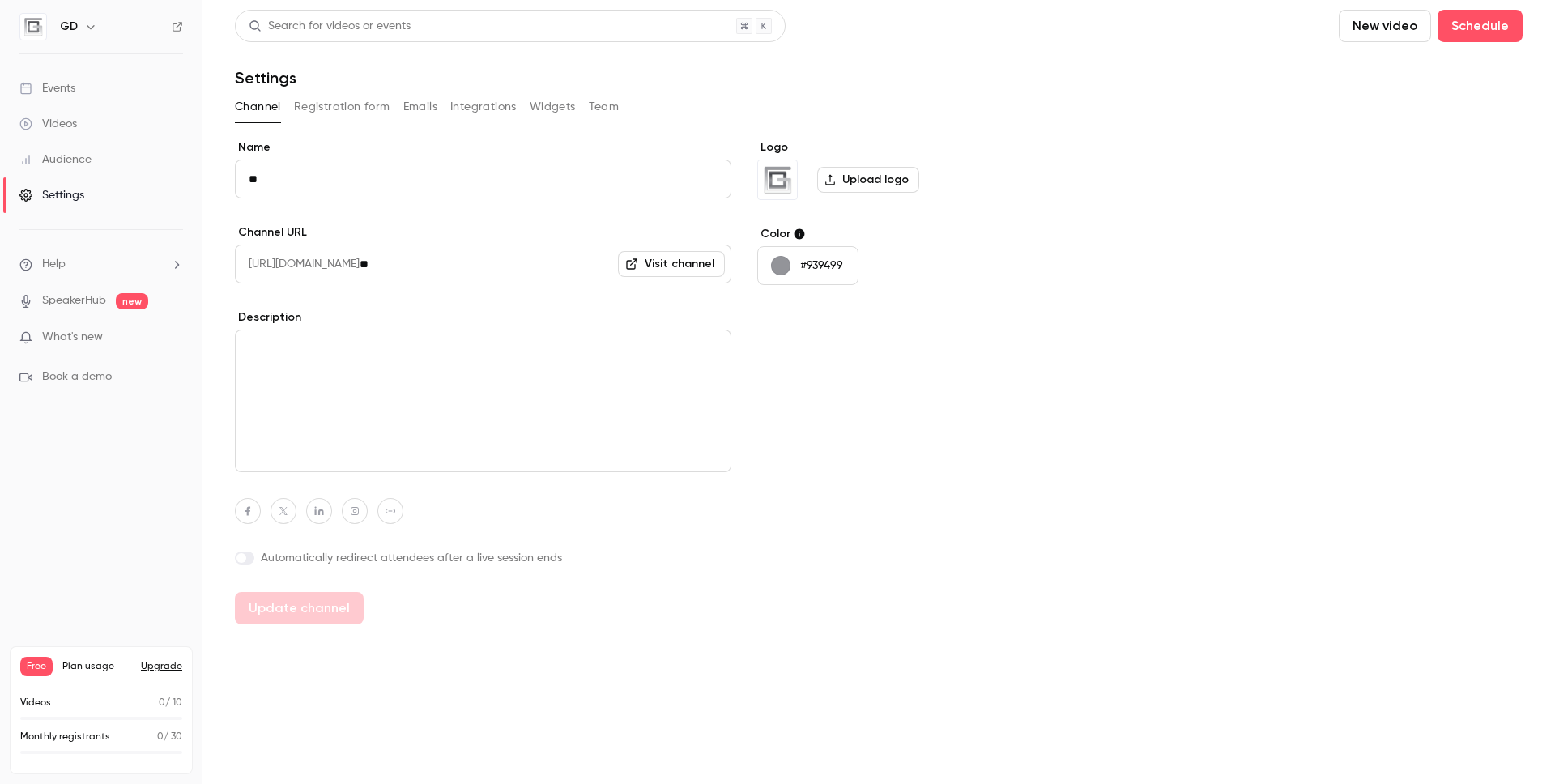
click at [56, 159] on div "Audience" at bounding box center [54, 159] width 72 height 16
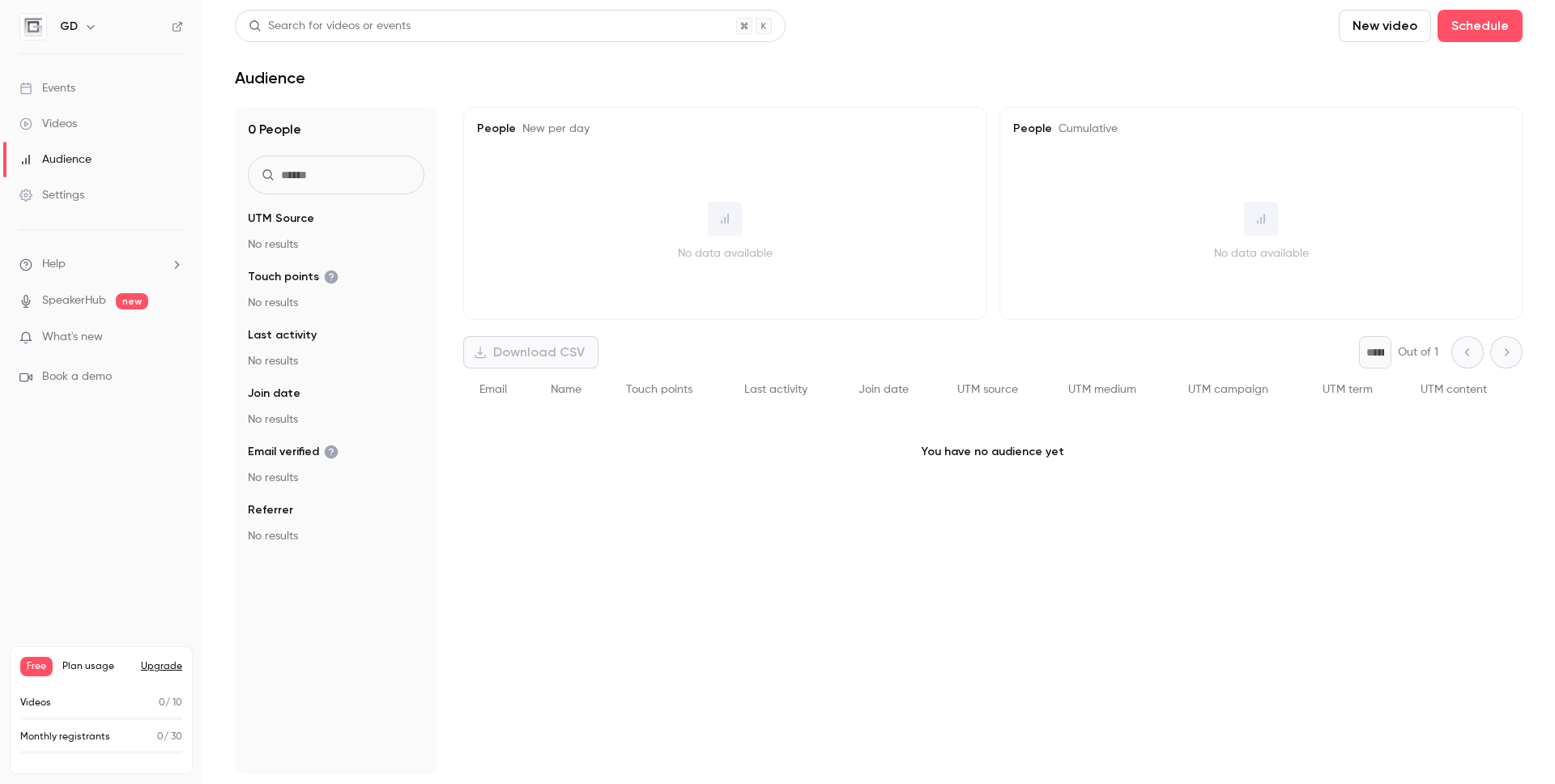
click at [551, 349] on div "Download CSV * Out of 1" at bounding box center [992, 352] width 1059 height 32
click at [549, 356] on div "Download CSV * Out of 1" at bounding box center [992, 352] width 1059 height 32
click at [53, 93] on div "Events" at bounding box center [47, 88] width 56 height 16
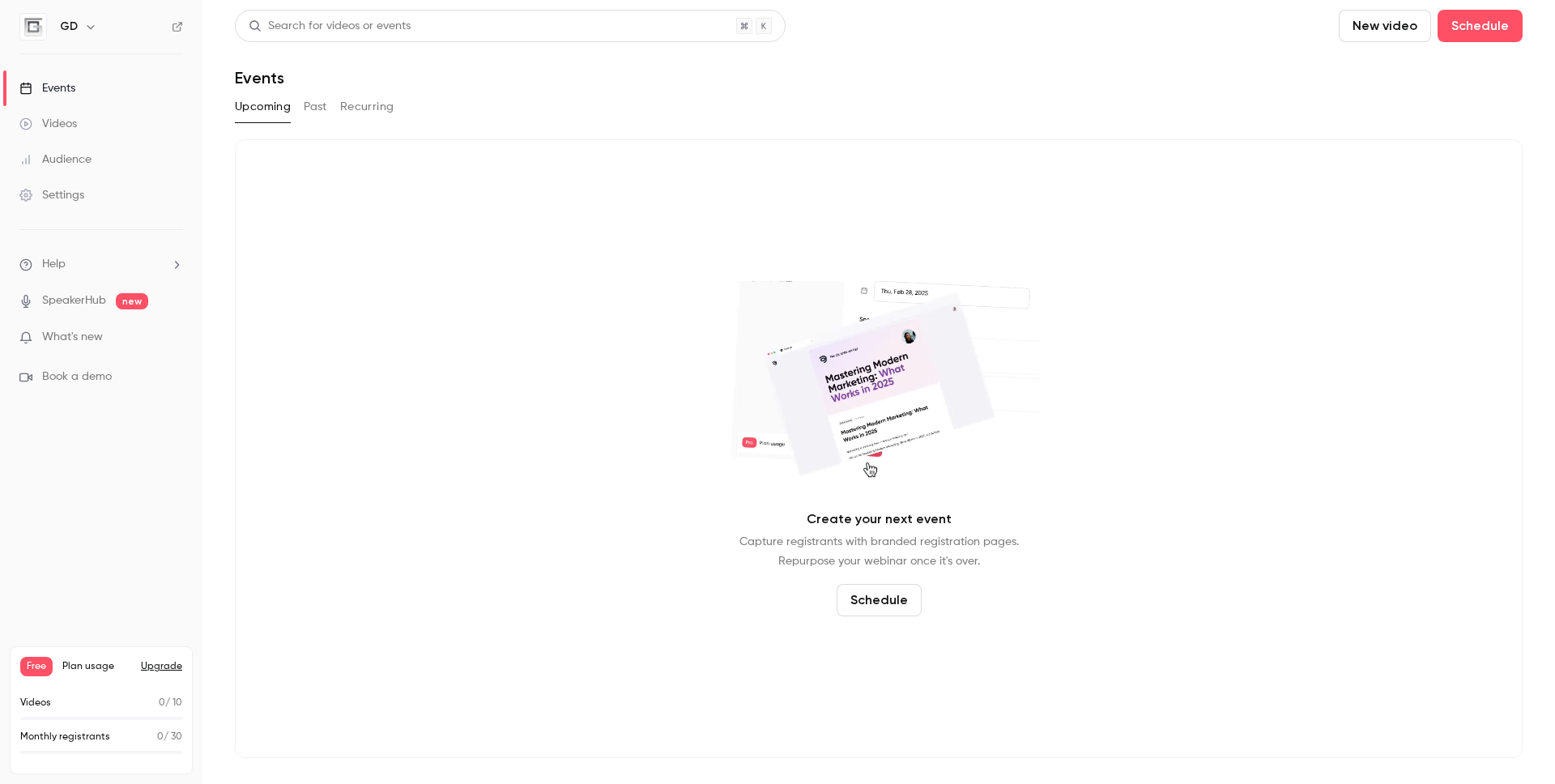
click at [893, 598] on button "Schedule" at bounding box center [879, 600] width 85 height 32
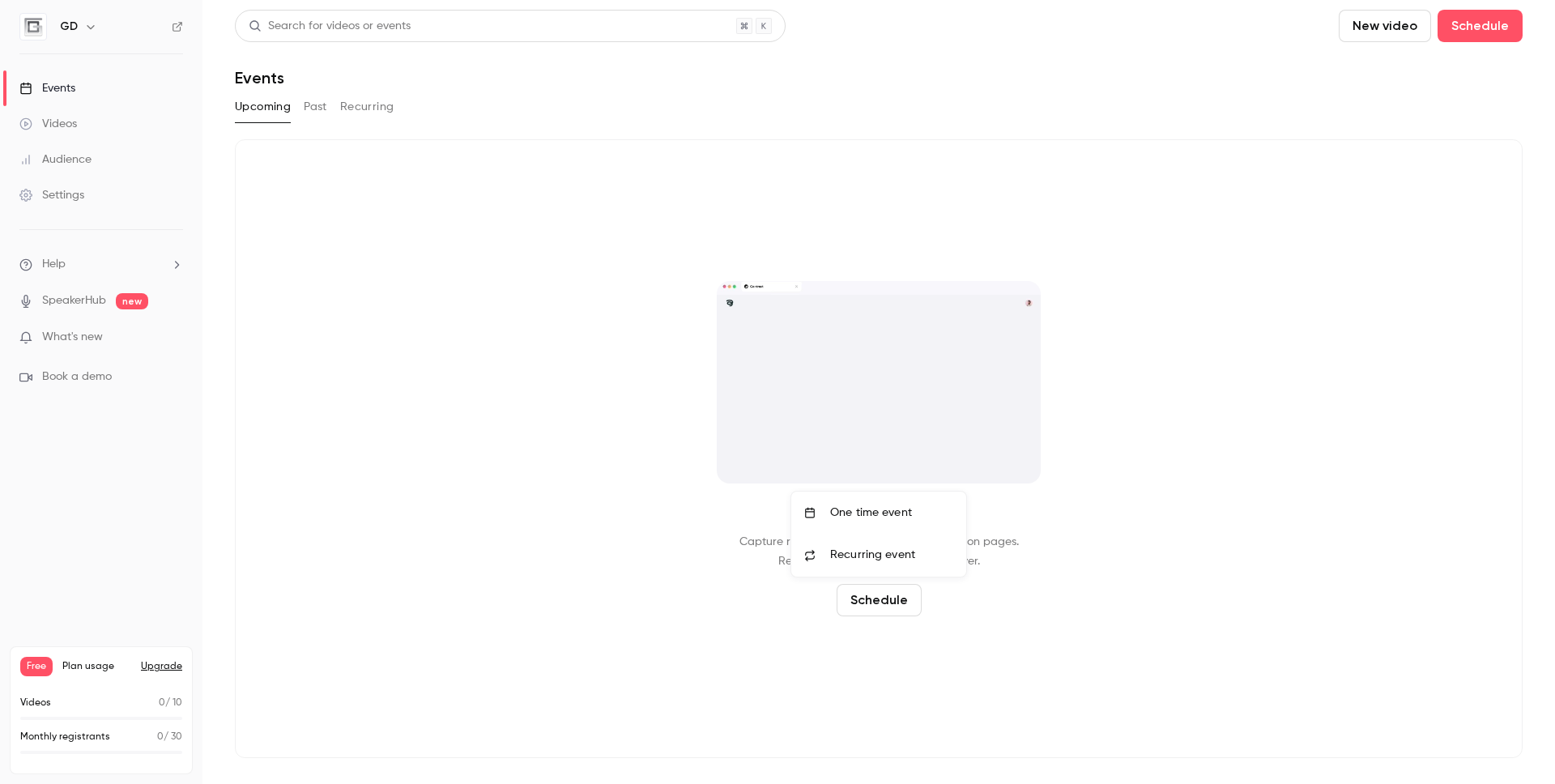
click at [867, 512] on div "One time event" at bounding box center [891, 512] width 123 height 16
